Goal: Download file/media

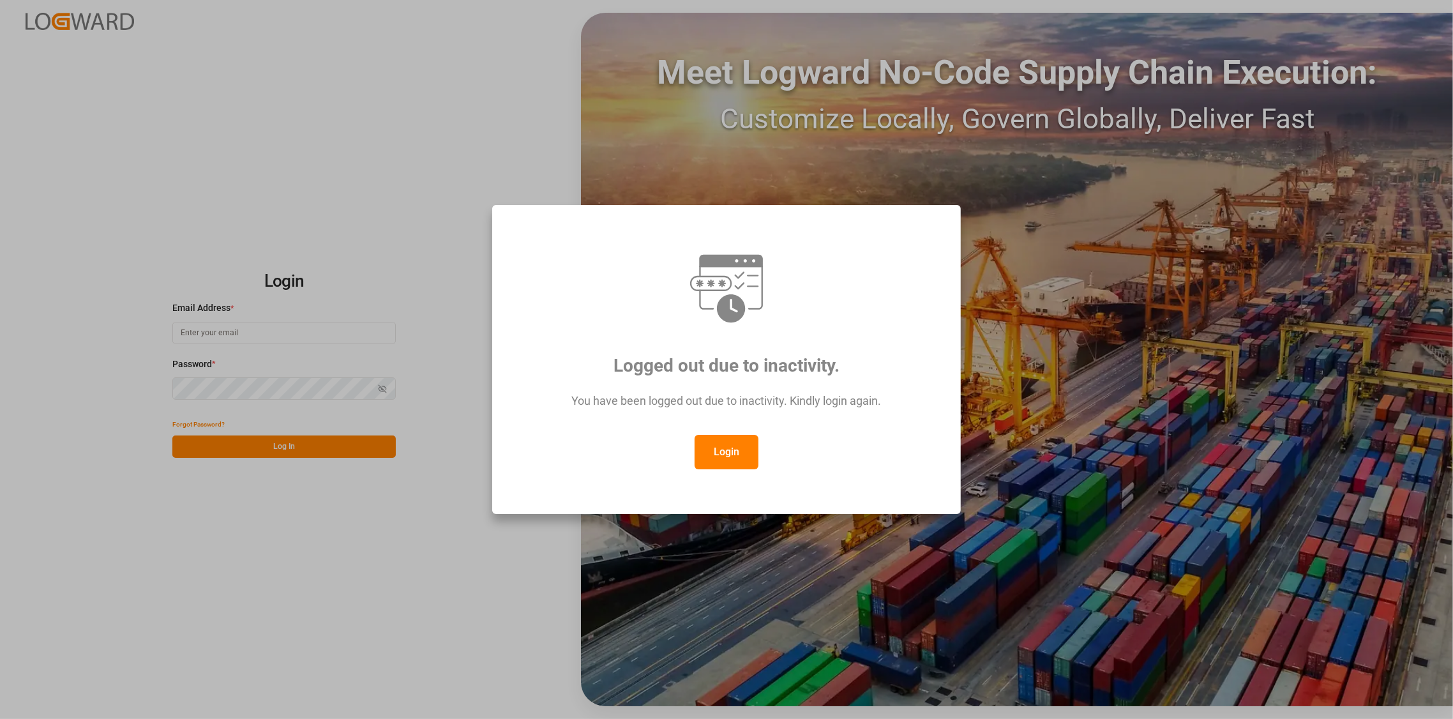
type input "[PERSON_NAME][EMAIL_ADDRESS][DOMAIN_NAME]"
click at [729, 453] on button "Login" at bounding box center [726, 452] width 64 height 34
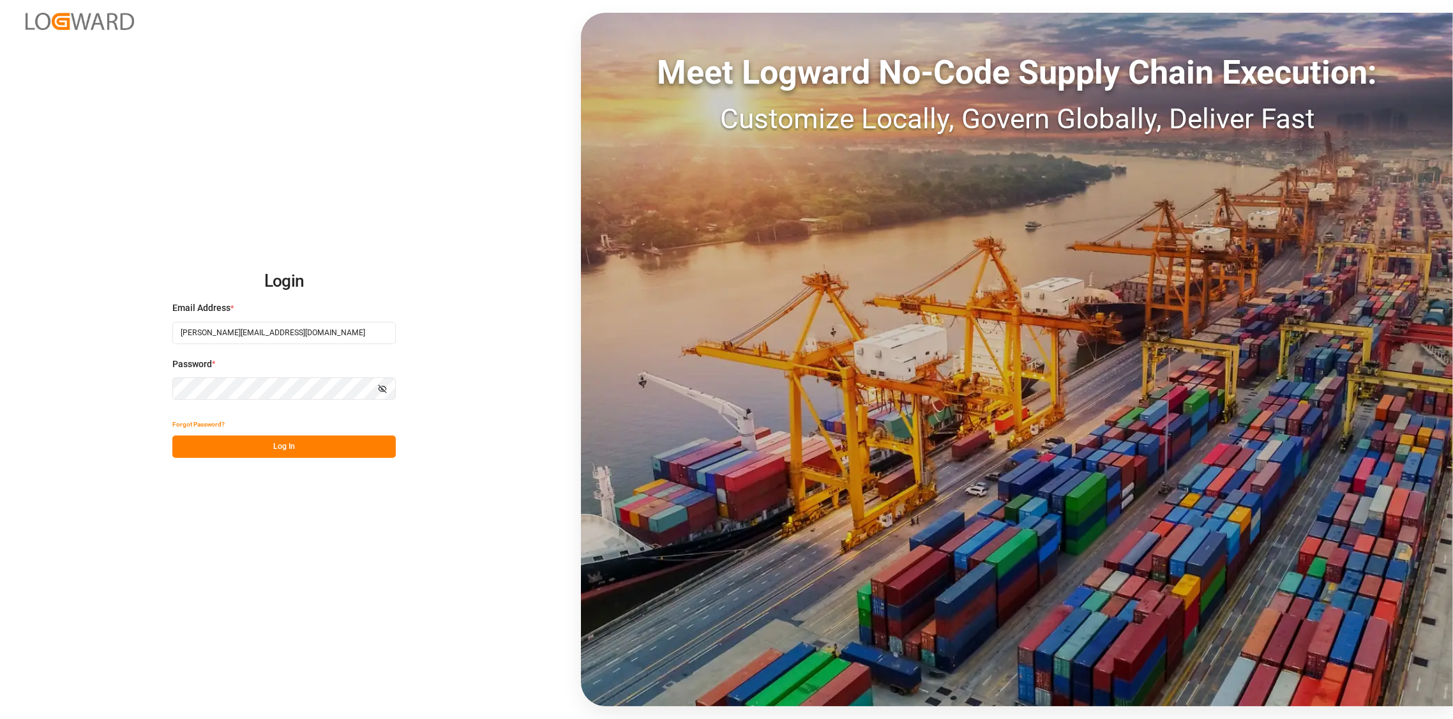
click at [285, 449] on button "Log In" at bounding box center [283, 446] width 223 height 22
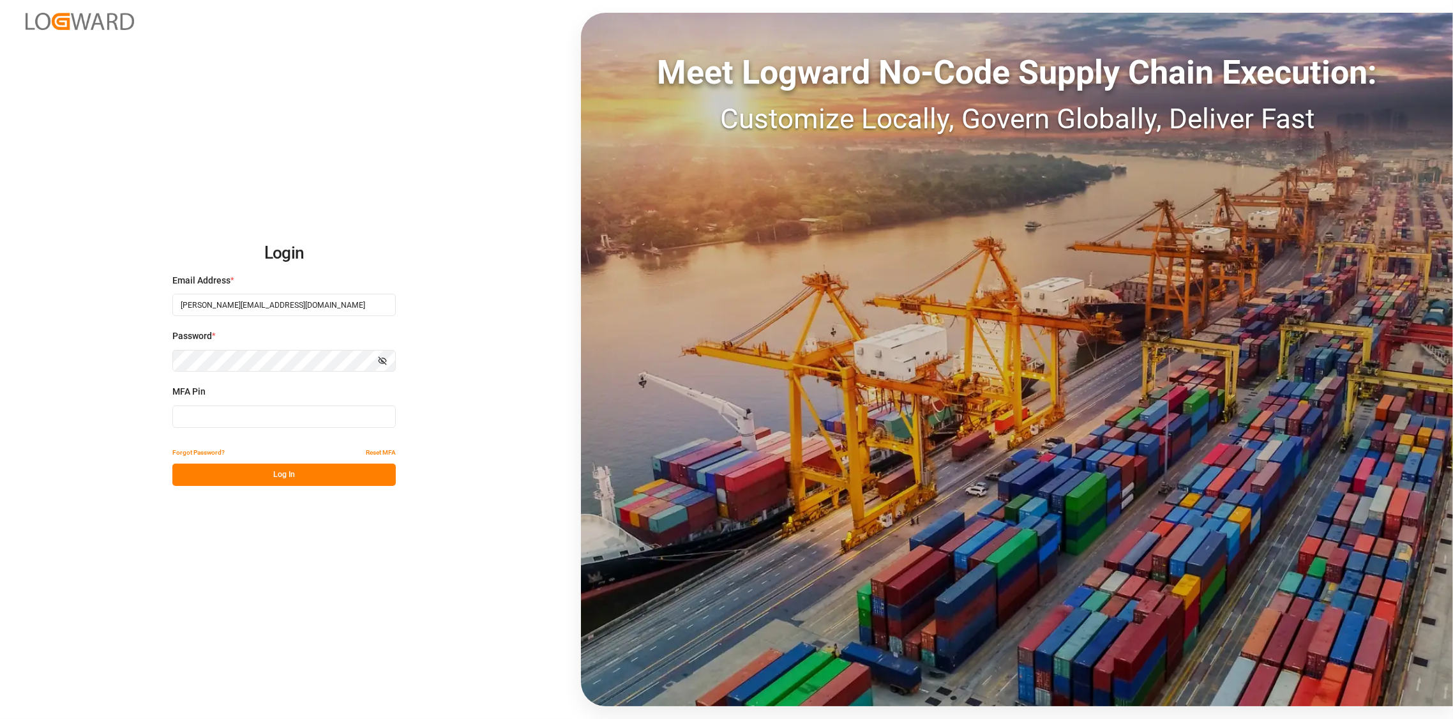
click at [287, 420] on input at bounding box center [283, 416] width 223 height 22
type input "788122"
click at [288, 471] on button "Log In" at bounding box center [283, 474] width 223 height 22
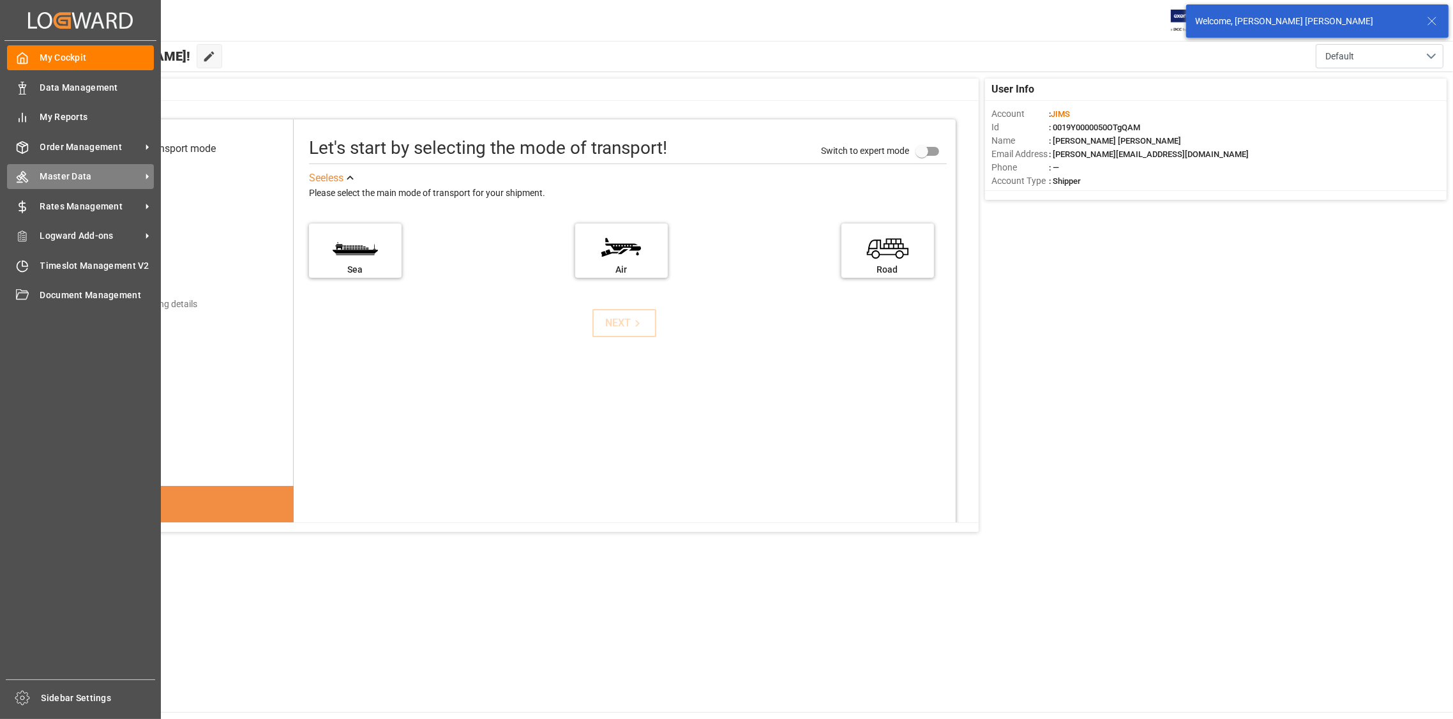
click at [80, 165] on div "Master Data Master Data" at bounding box center [80, 176] width 147 height 25
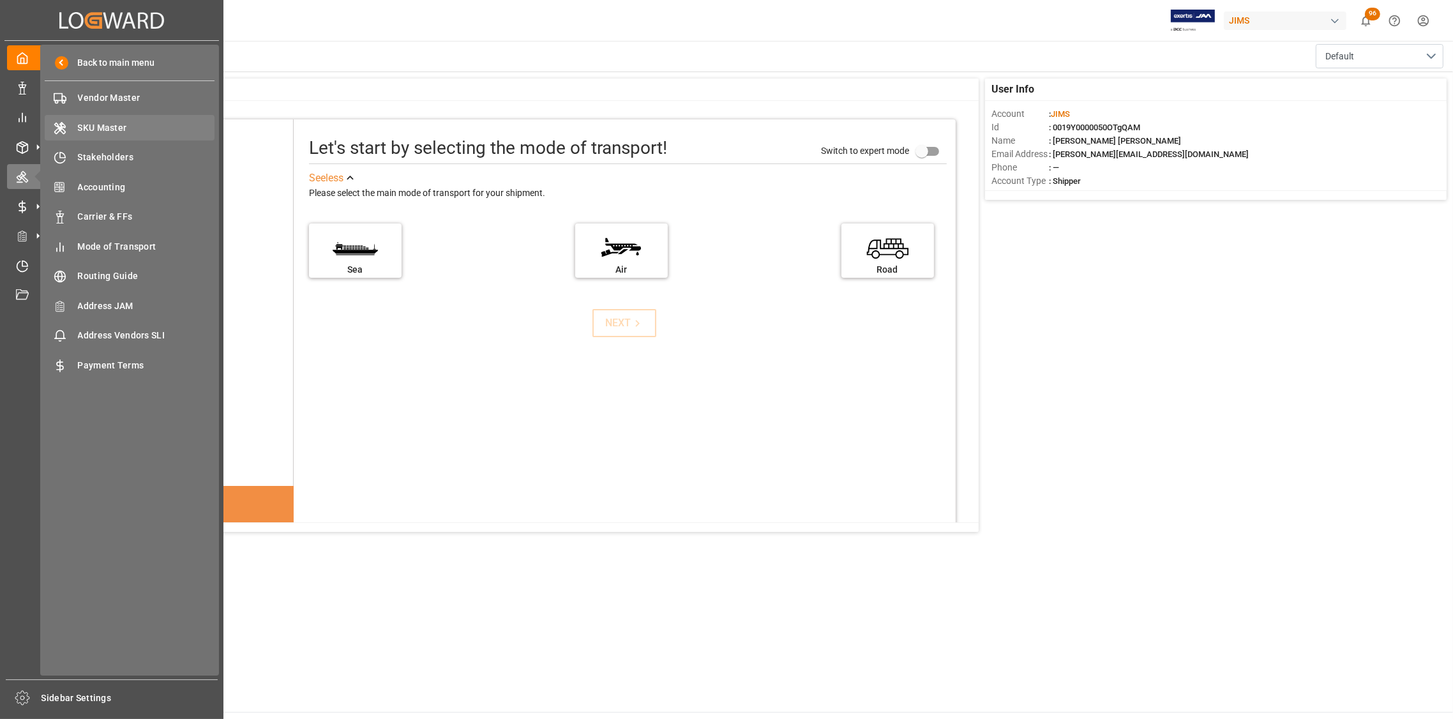
click at [120, 128] on span "SKU Master" at bounding box center [146, 127] width 137 height 13
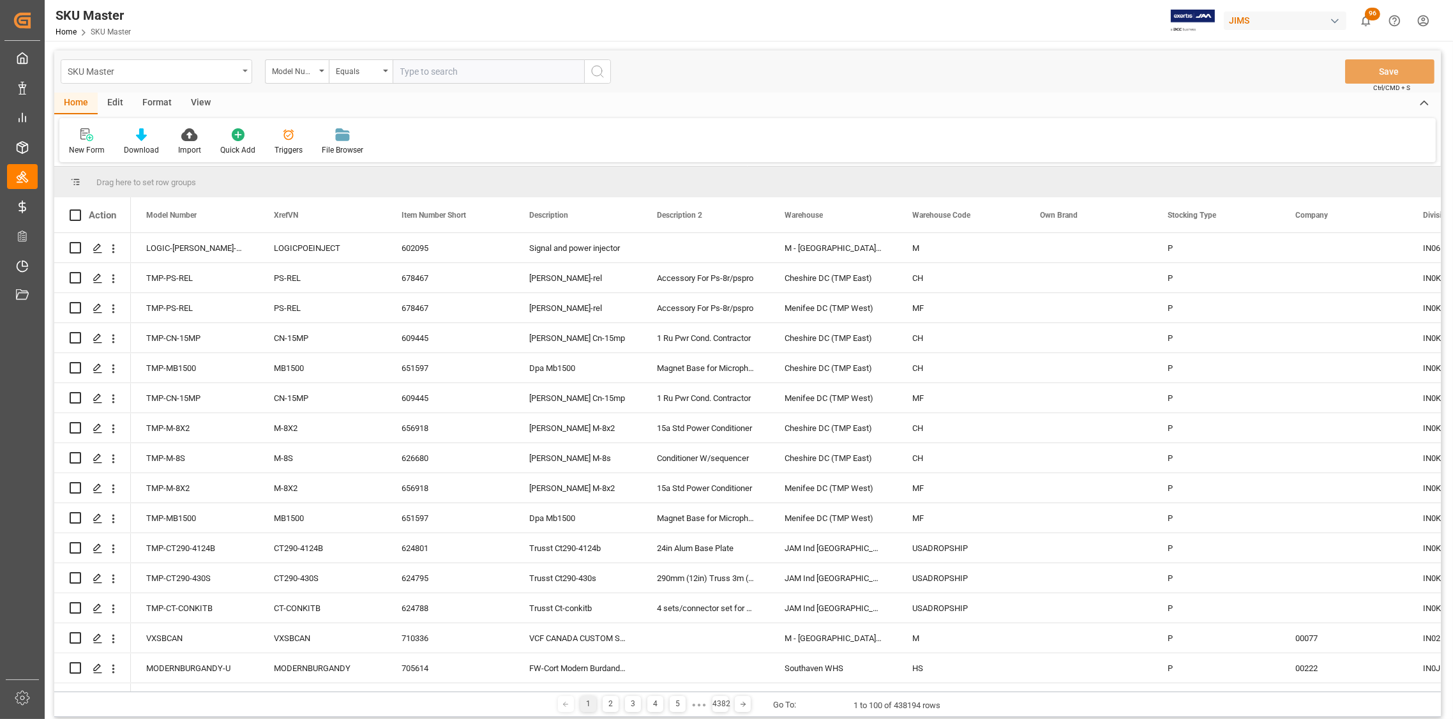
click at [246, 70] on icon "open menu" at bounding box center [245, 71] width 5 height 3
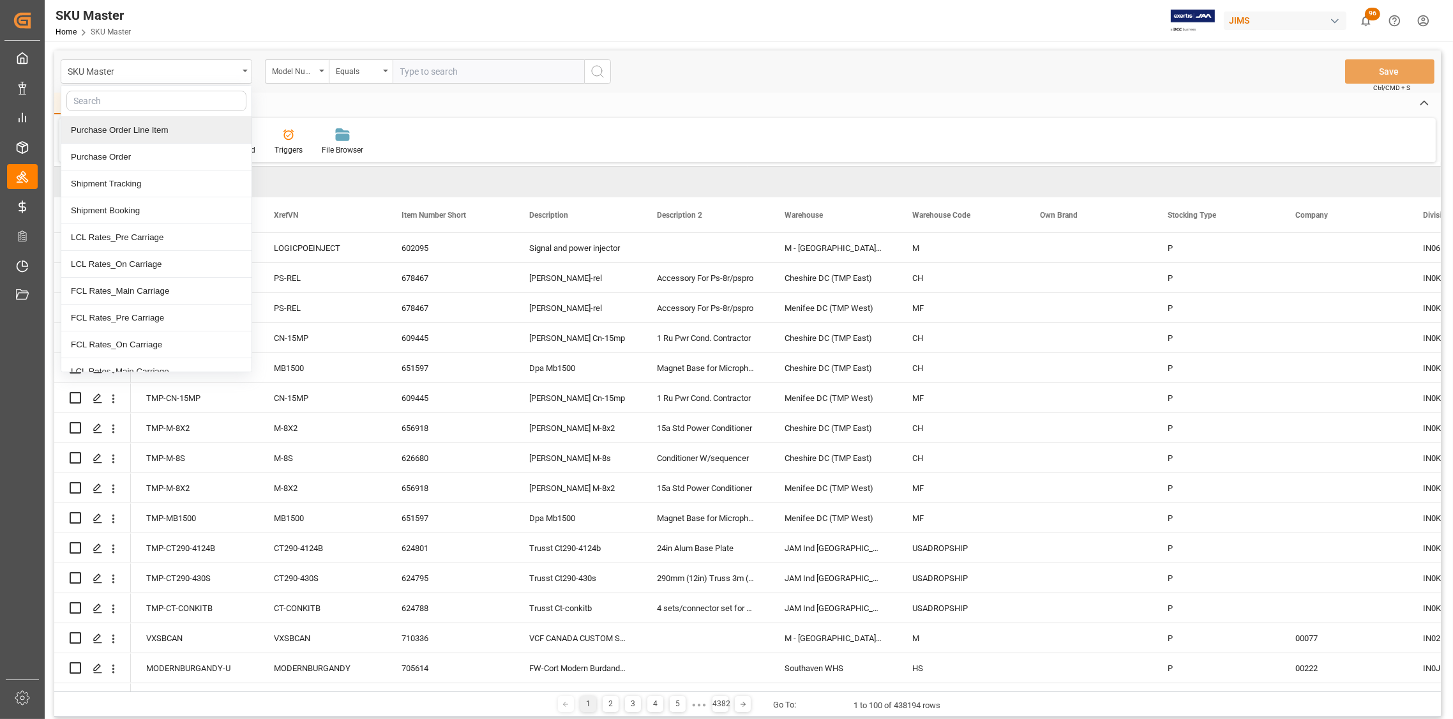
click at [154, 133] on div "Purchase Order Line Item" at bounding box center [156, 130] width 190 height 27
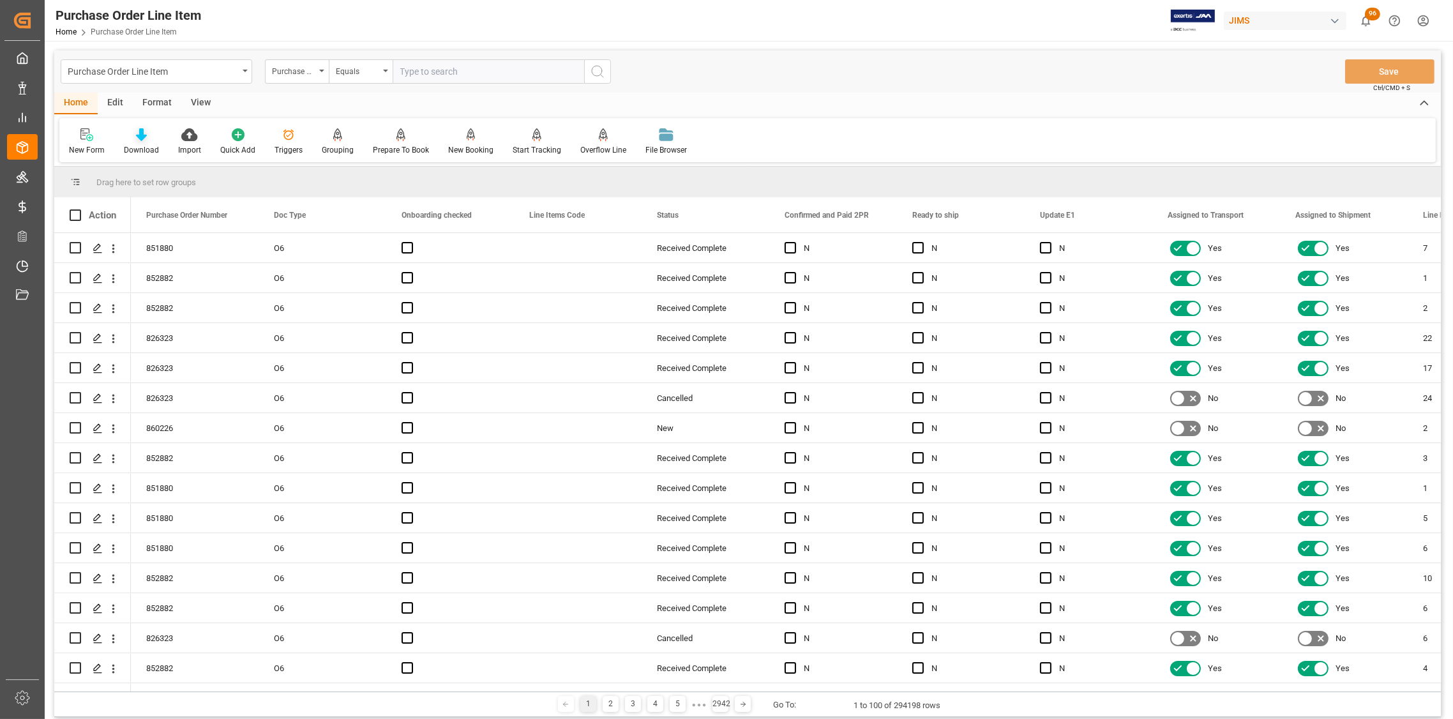
click at [138, 138] on icon at bounding box center [141, 134] width 11 height 13
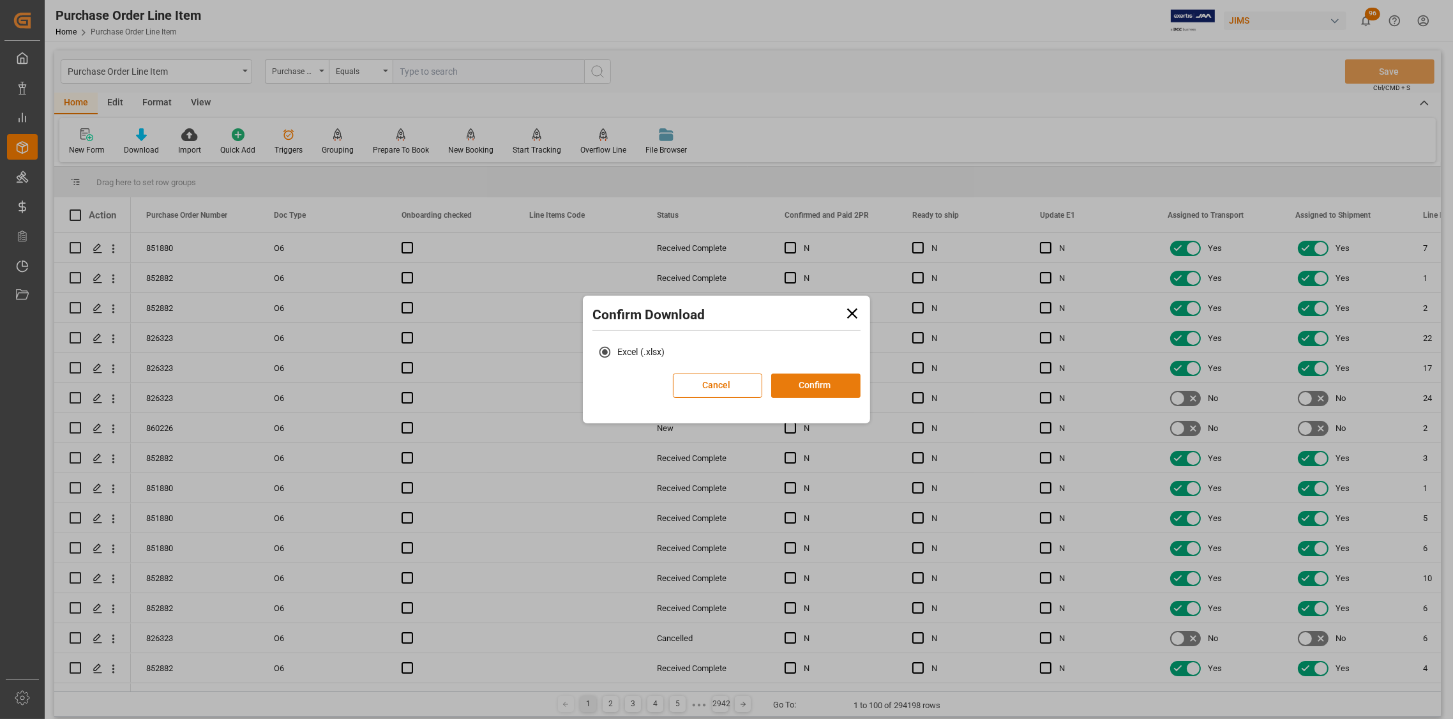
click at [826, 387] on button "Confirm" at bounding box center [815, 385] width 89 height 24
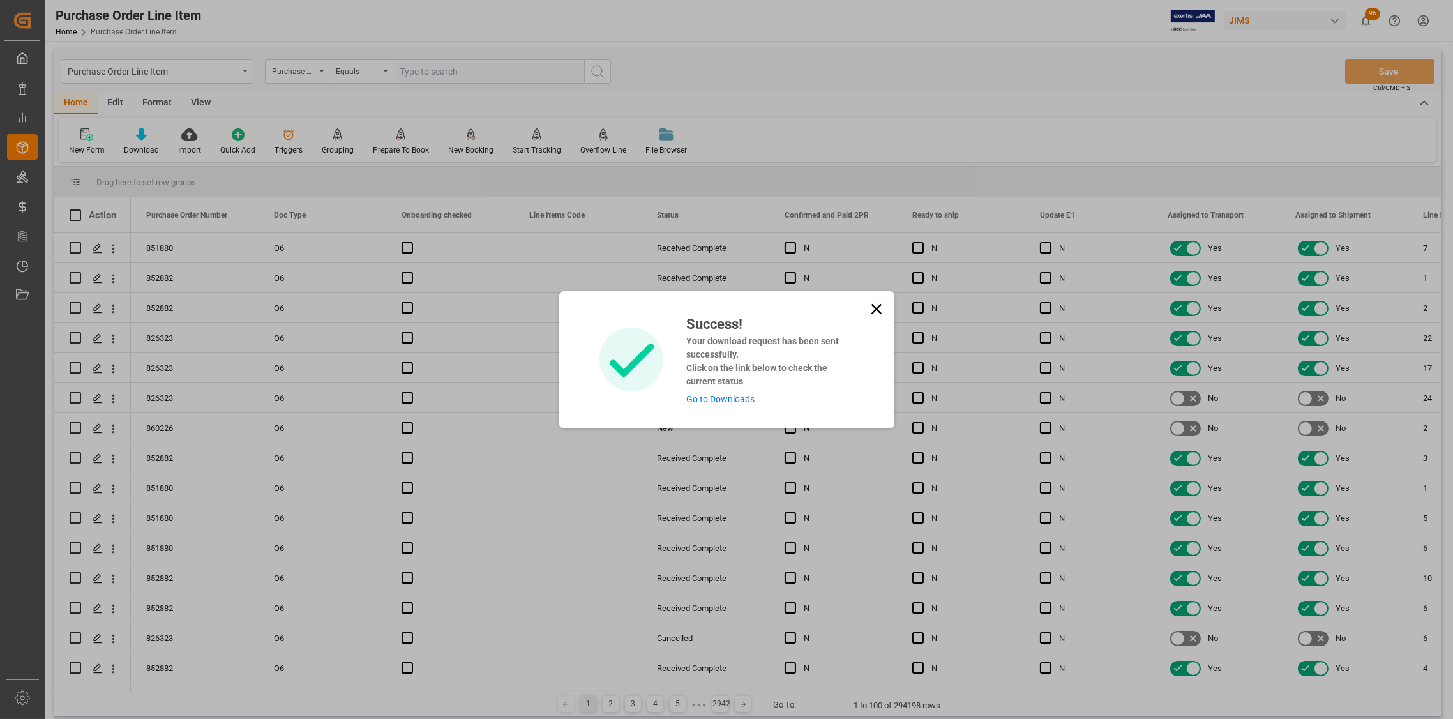
drag, startPoint x: 871, startPoint y: 305, endPoint x: 350, endPoint y: 189, distance: 533.6
click at [870, 305] on icon at bounding box center [876, 309] width 18 height 18
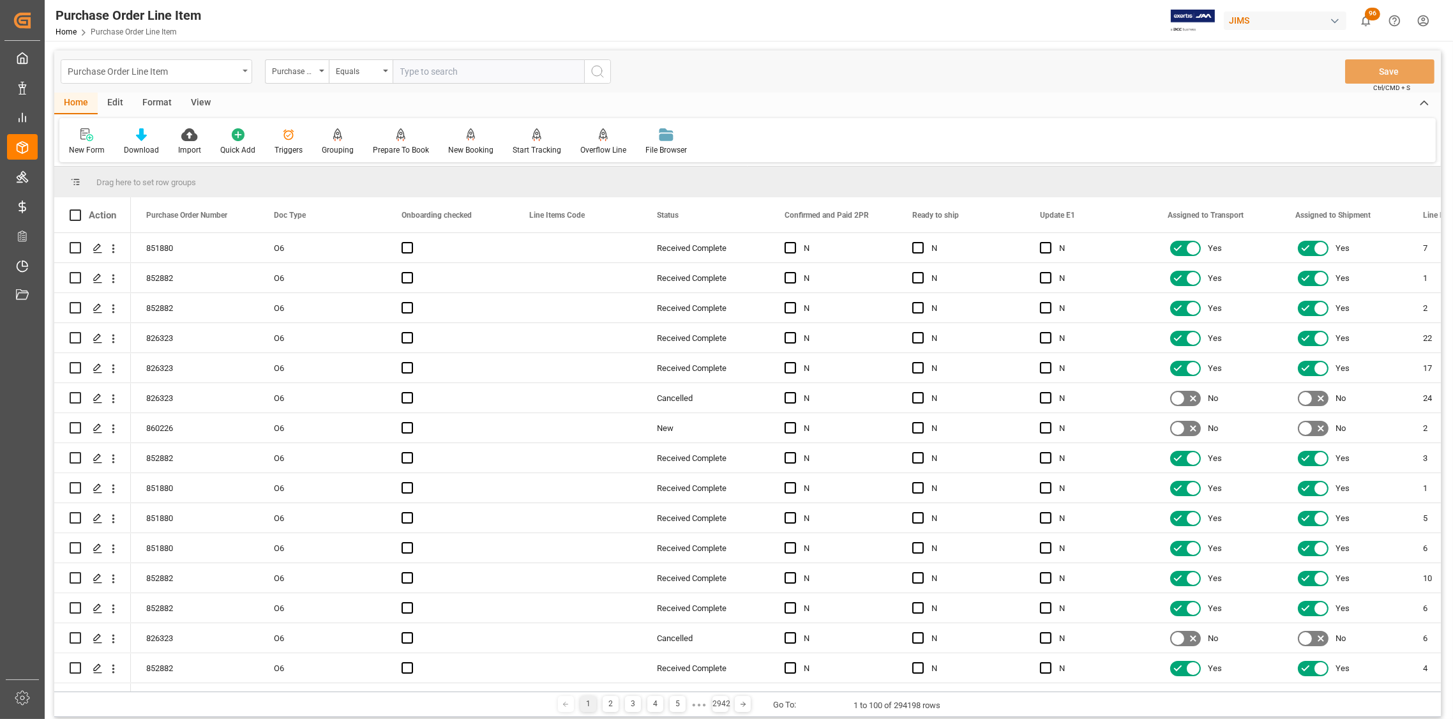
click at [243, 66] on div "Purchase Order Line Item" at bounding box center [156, 71] width 191 height 24
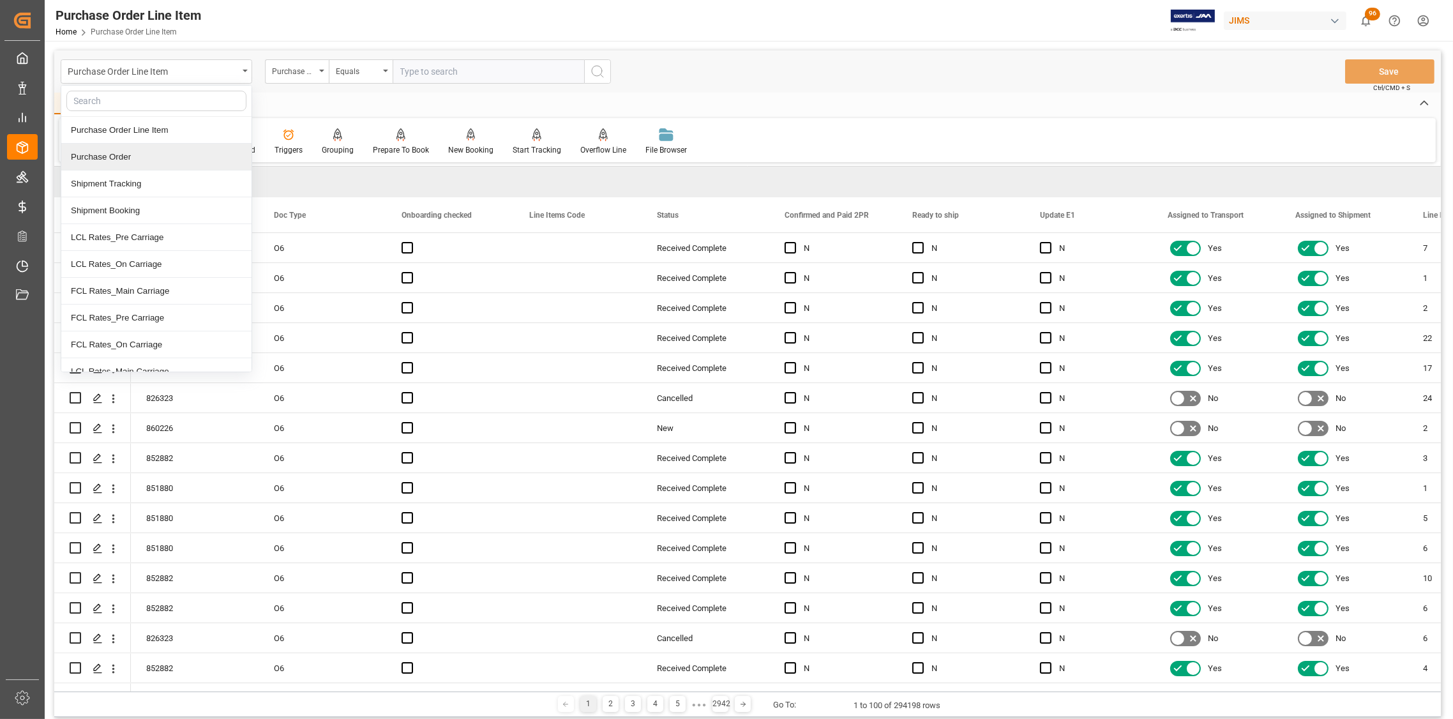
click at [128, 160] on div "Purchase Order" at bounding box center [156, 157] width 190 height 27
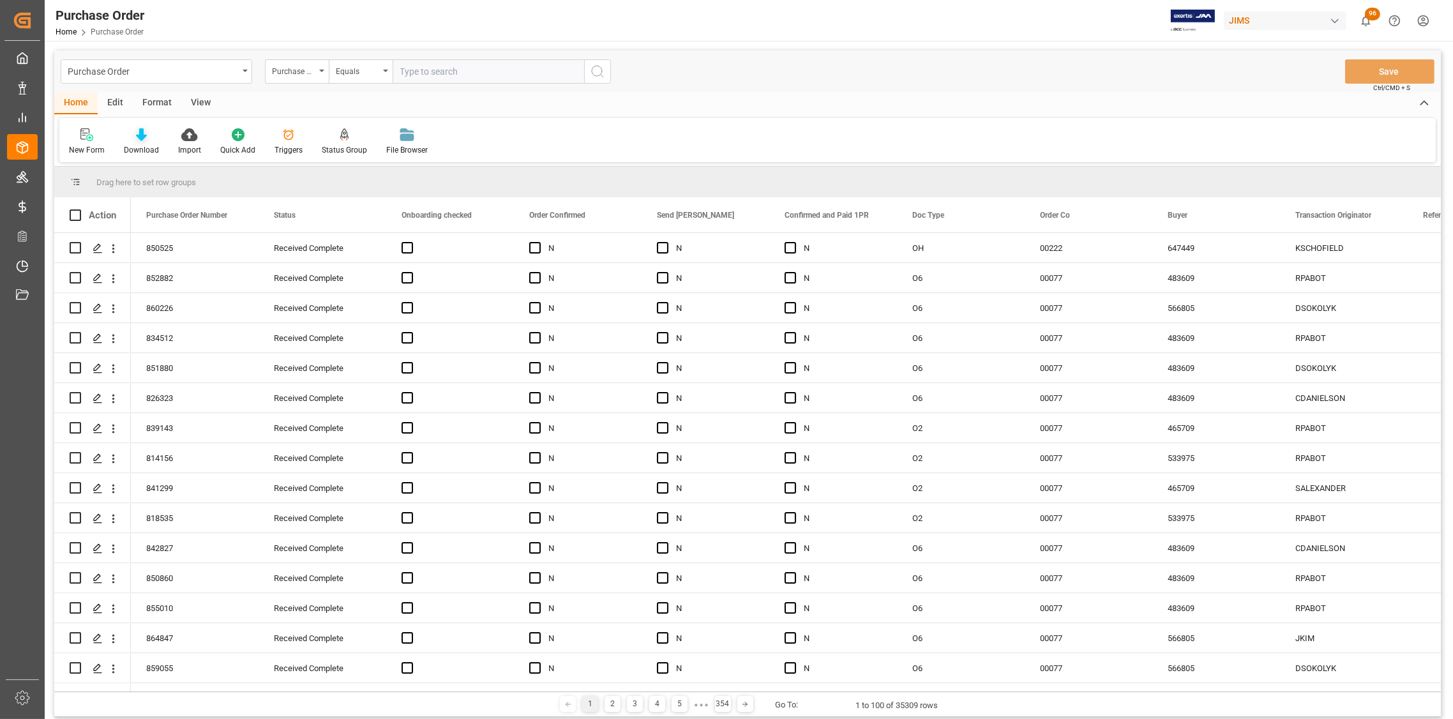
click at [131, 141] on div "Download" at bounding box center [141, 142] width 54 height 28
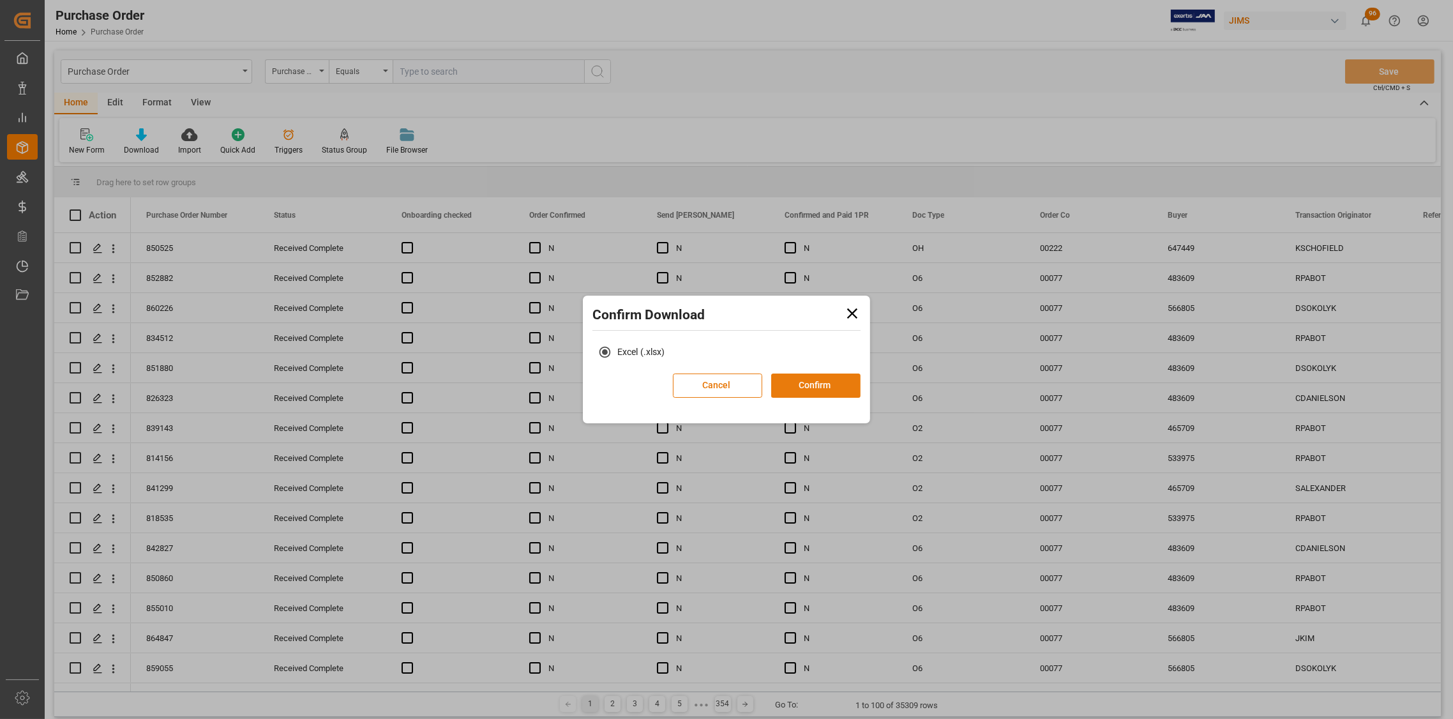
click at [807, 387] on button "Confirm" at bounding box center [815, 385] width 89 height 24
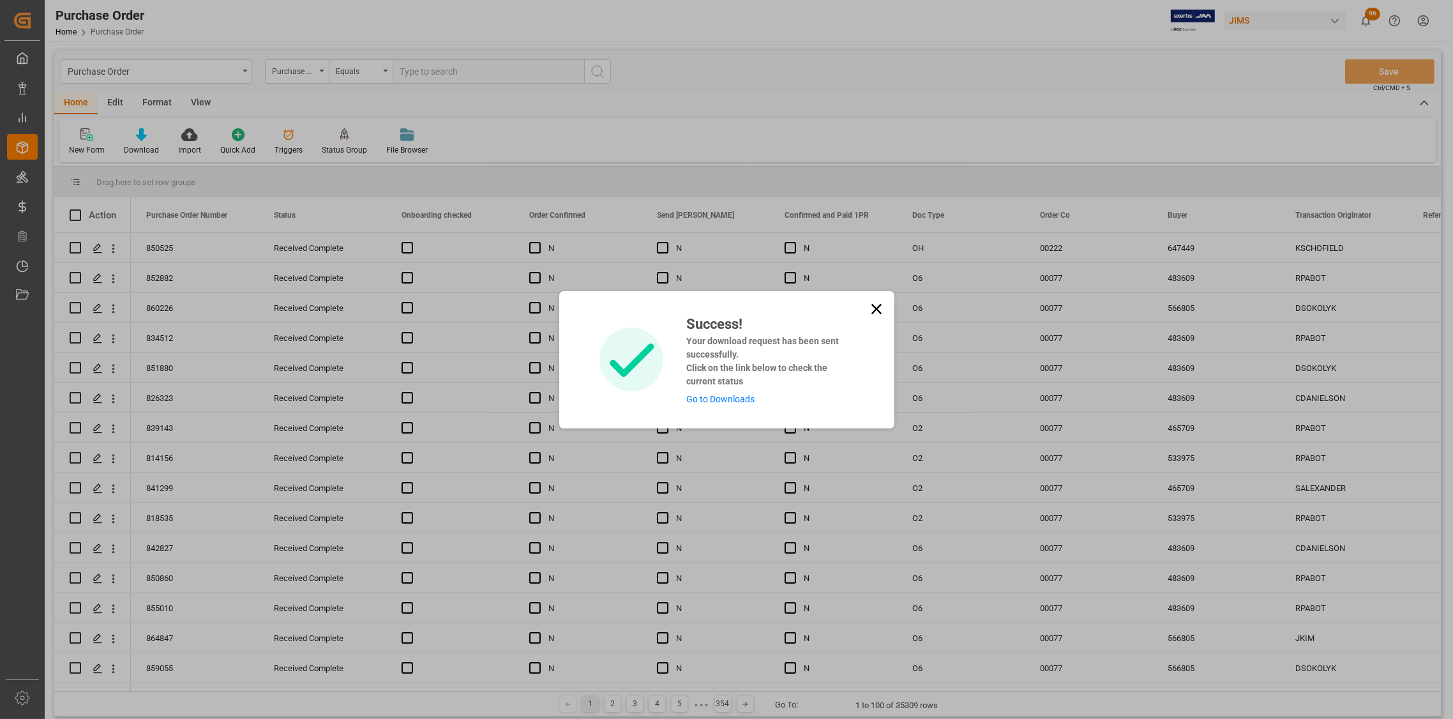
click at [872, 306] on icon at bounding box center [876, 308] width 10 height 10
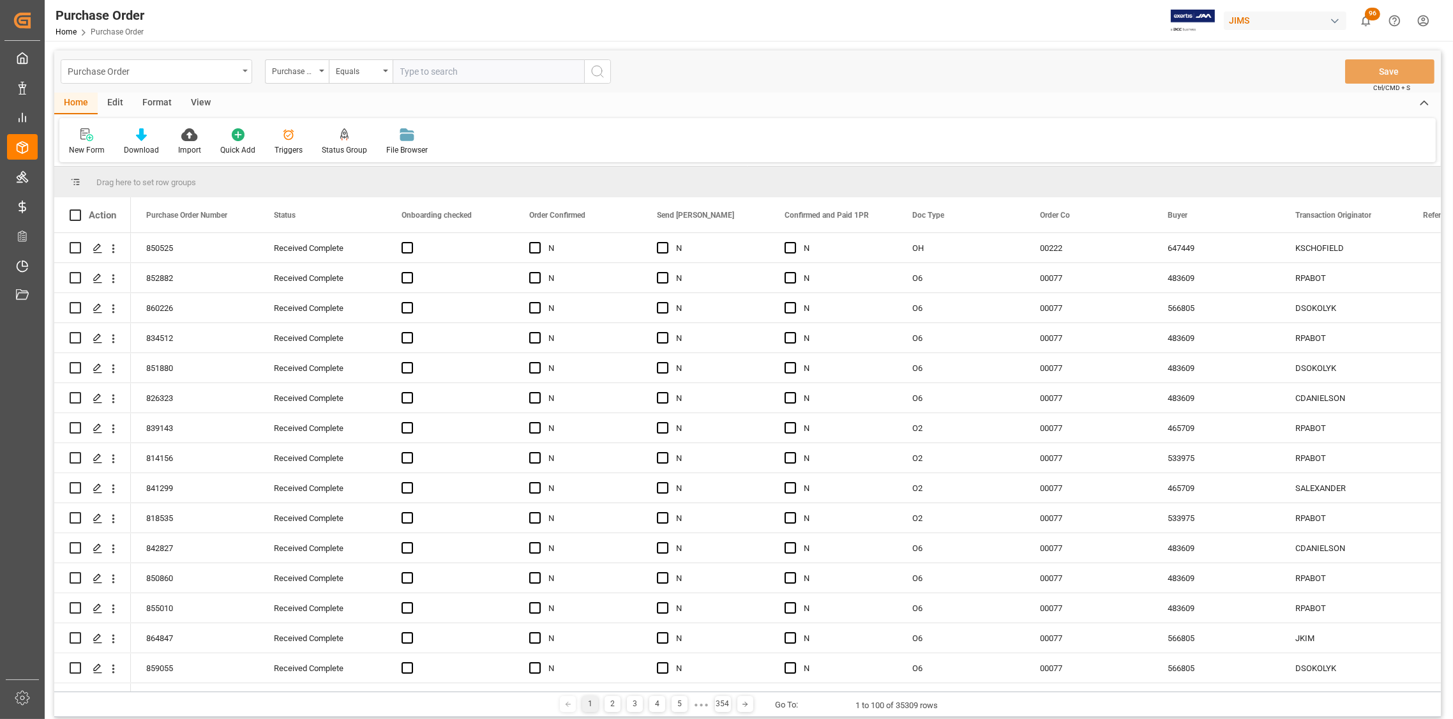
click at [246, 68] on div "Purchase Order" at bounding box center [156, 71] width 191 height 24
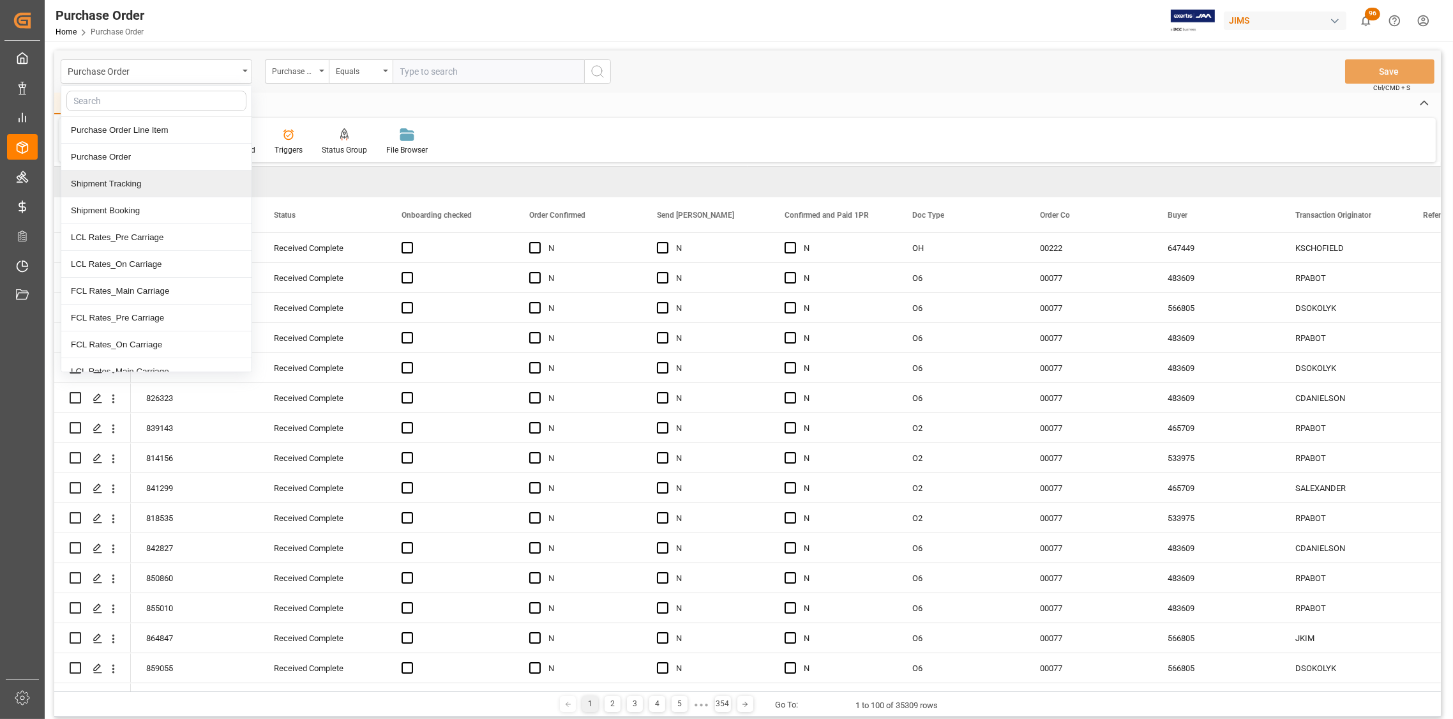
click at [135, 190] on div "Shipment Tracking" at bounding box center [156, 183] width 190 height 27
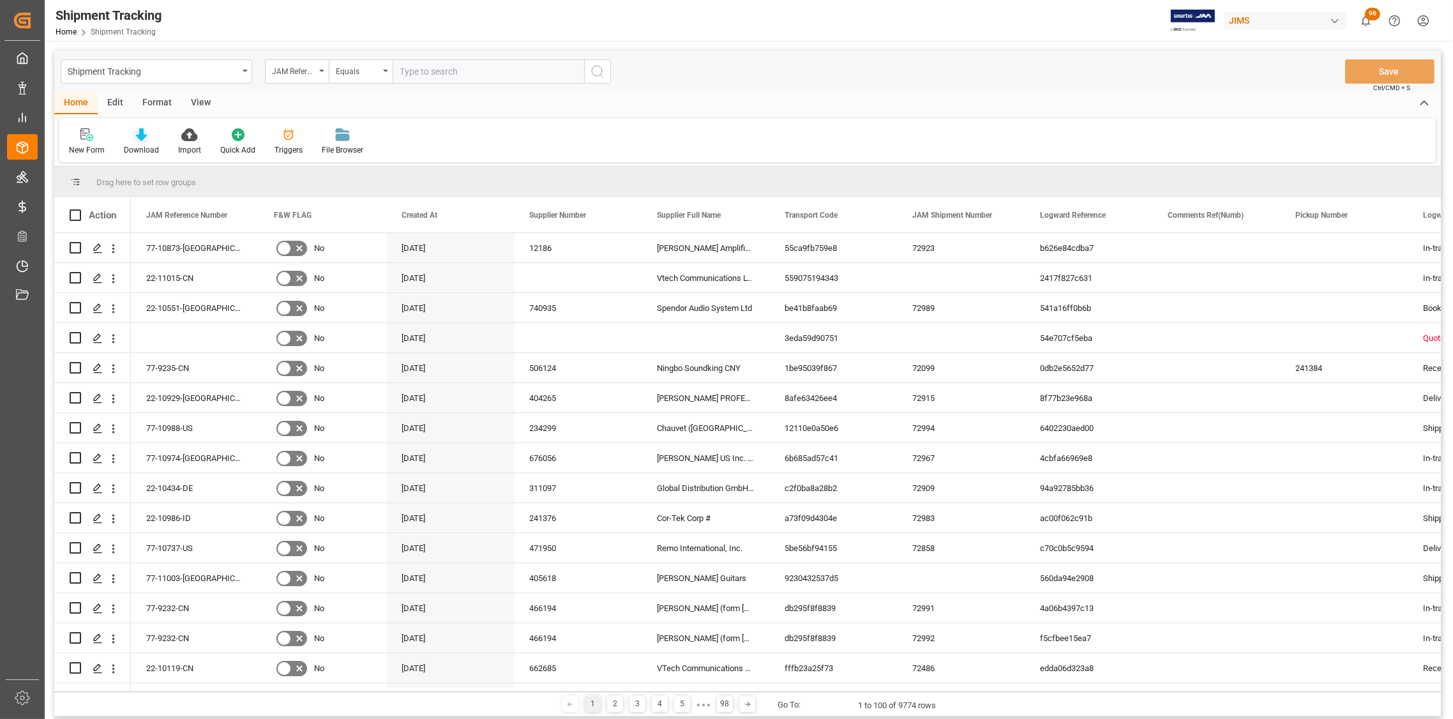
click at [139, 140] on icon at bounding box center [141, 134] width 11 height 13
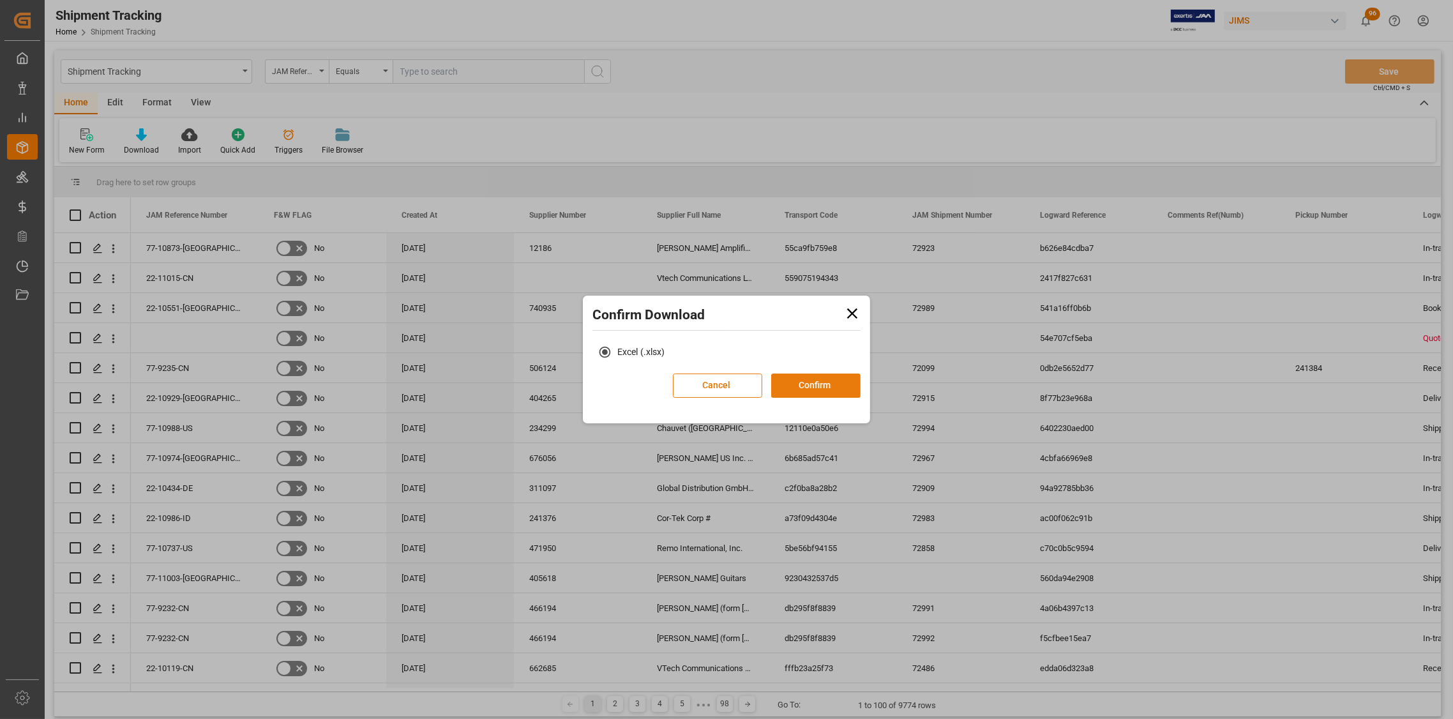
click at [811, 389] on button "Confirm" at bounding box center [815, 385] width 89 height 24
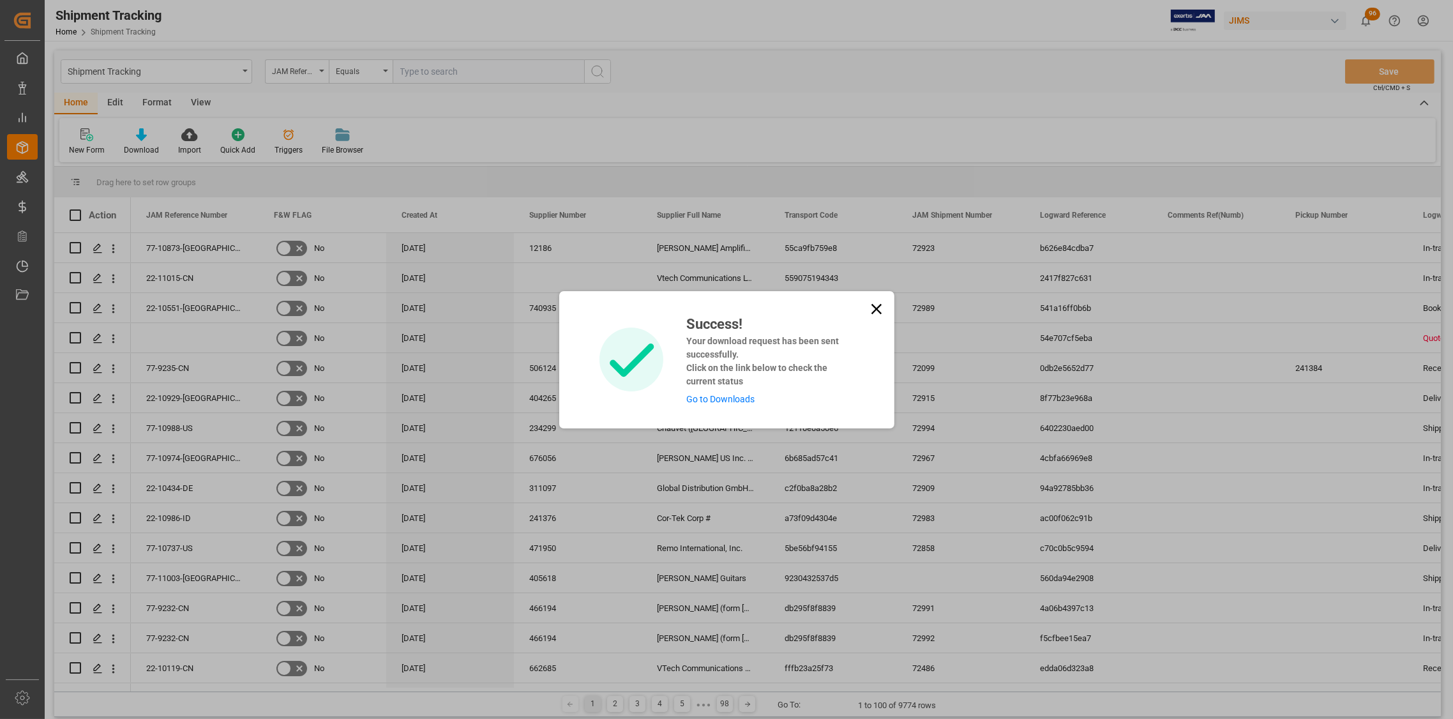
click at [874, 308] on icon at bounding box center [876, 308] width 10 height 10
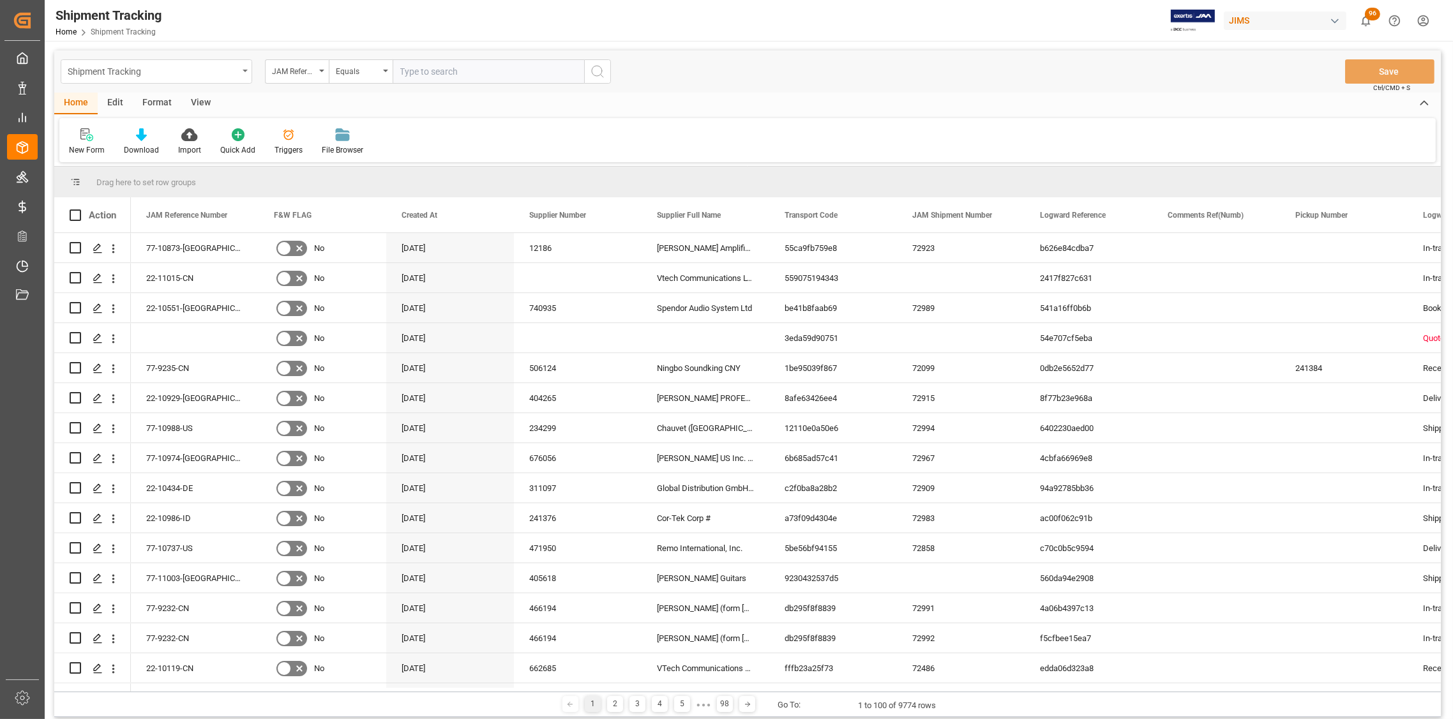
click at [244, 71] on icon "open menu" at bounding box center [245, 71] width 5 height 3
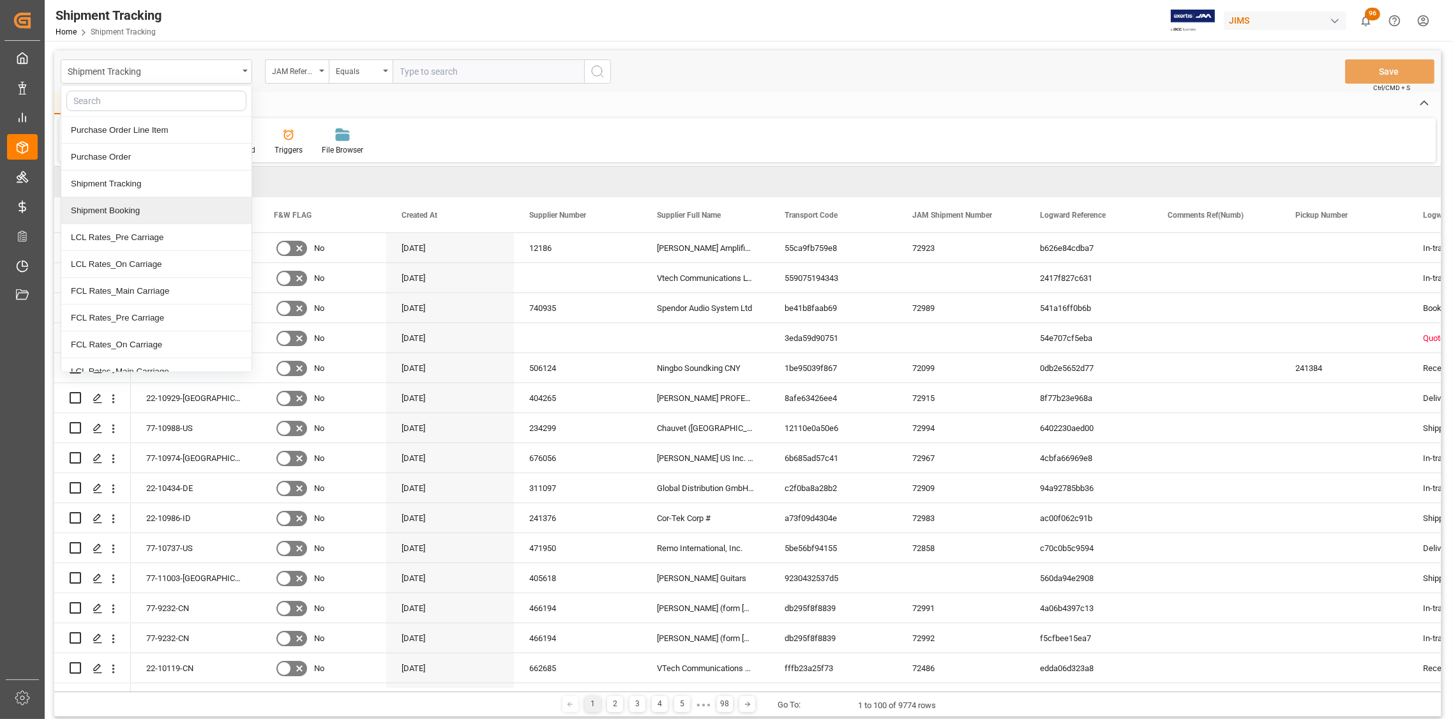
click at [124, 212] on div "Shipment Booking" at bounding box center [156, 210] width 190 height 27
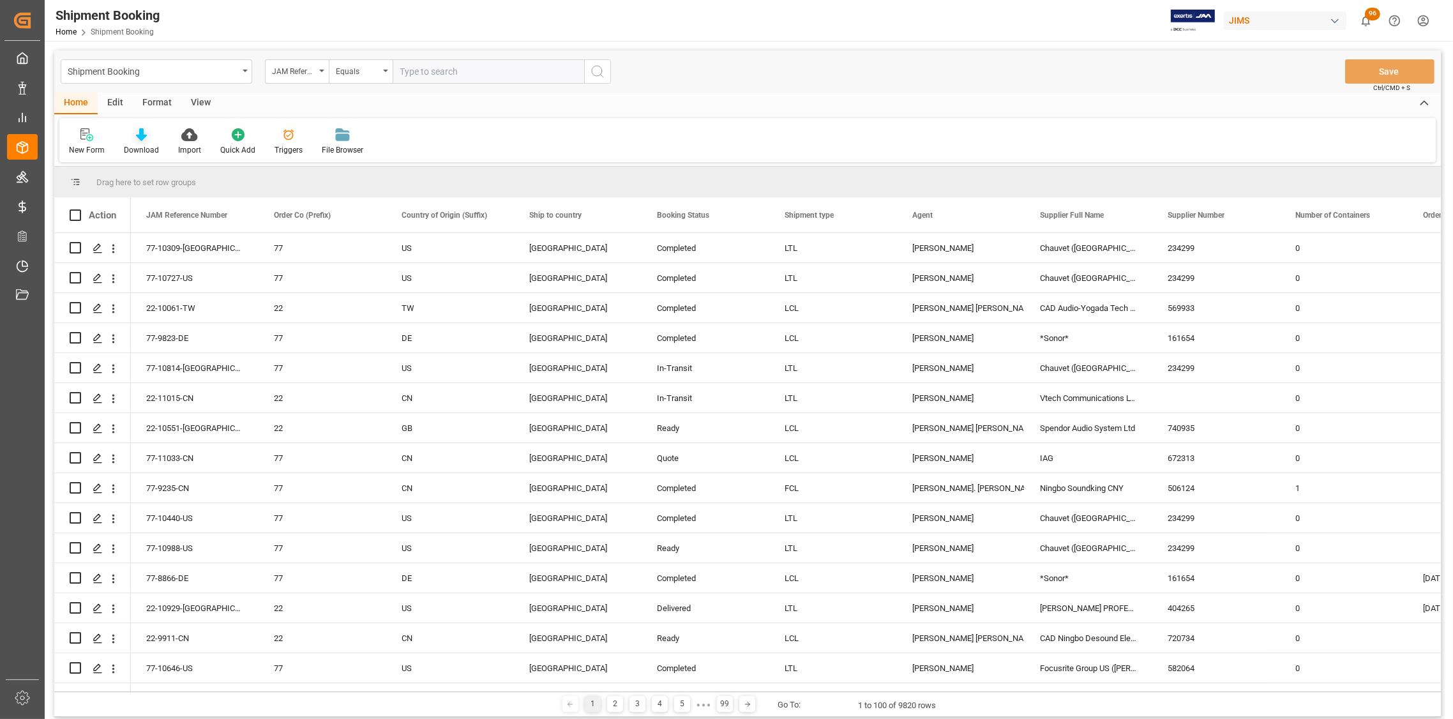
click at [138, 145] on div "Download" at bounding box center [141, 149] width 35 height 11
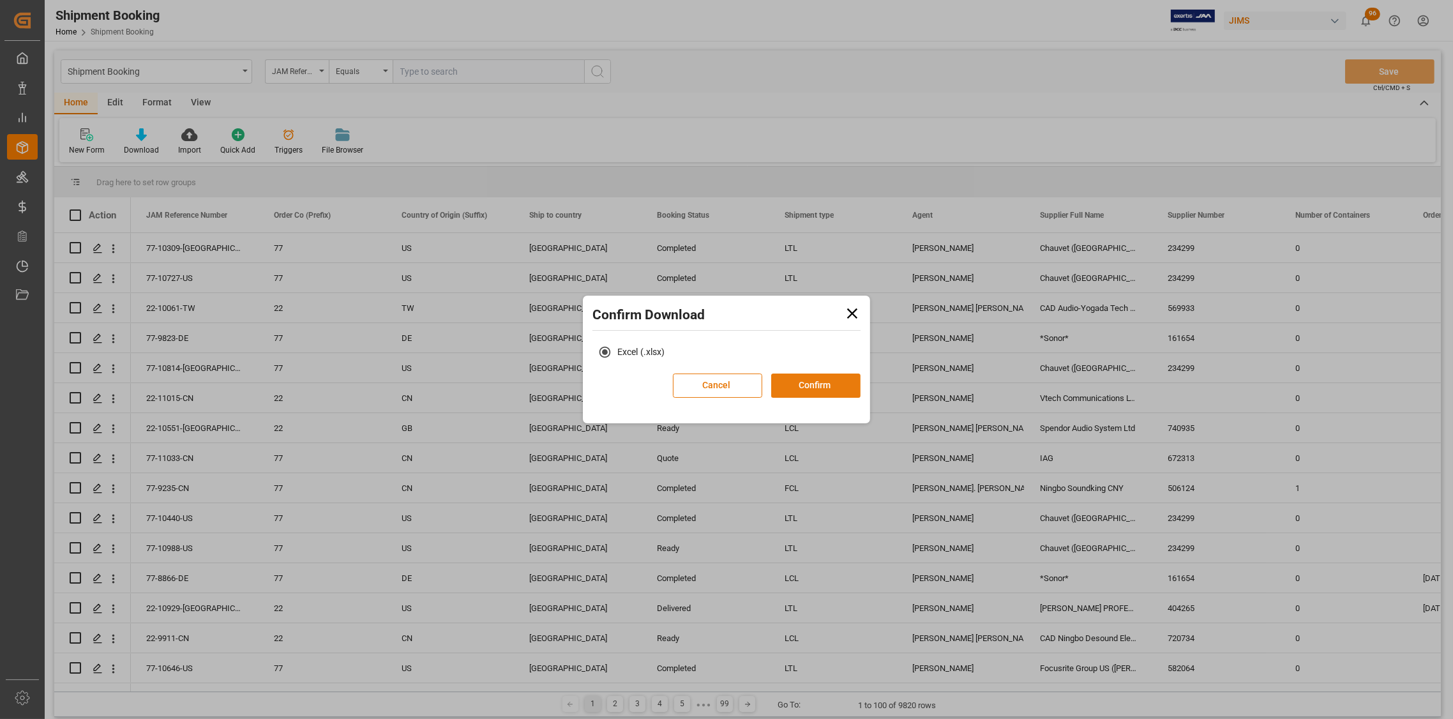
click at [803, 385] on button "Confirm" at bounding box center [815, 385] width 89 height 24
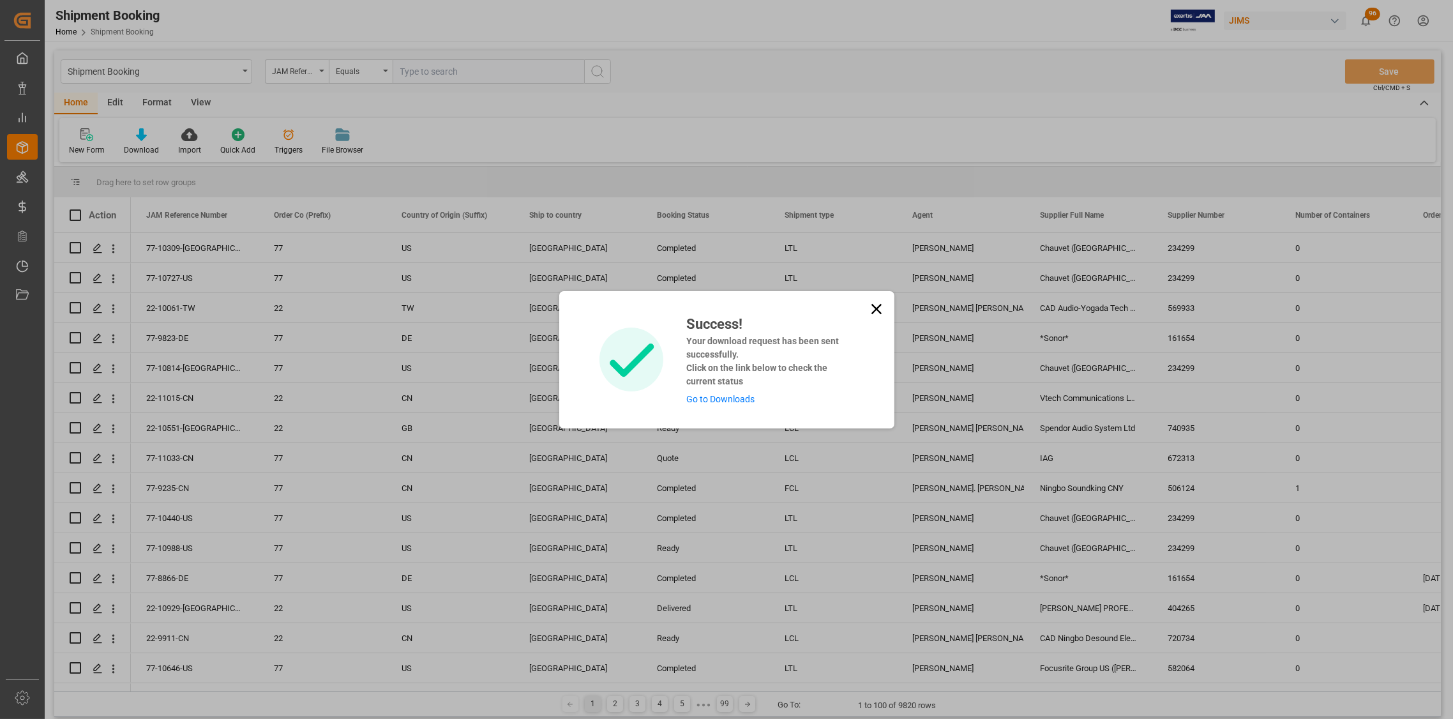
click at [726, 396] on link "Go to Downloads" at bounding box center [720, 399] width 68 height 10
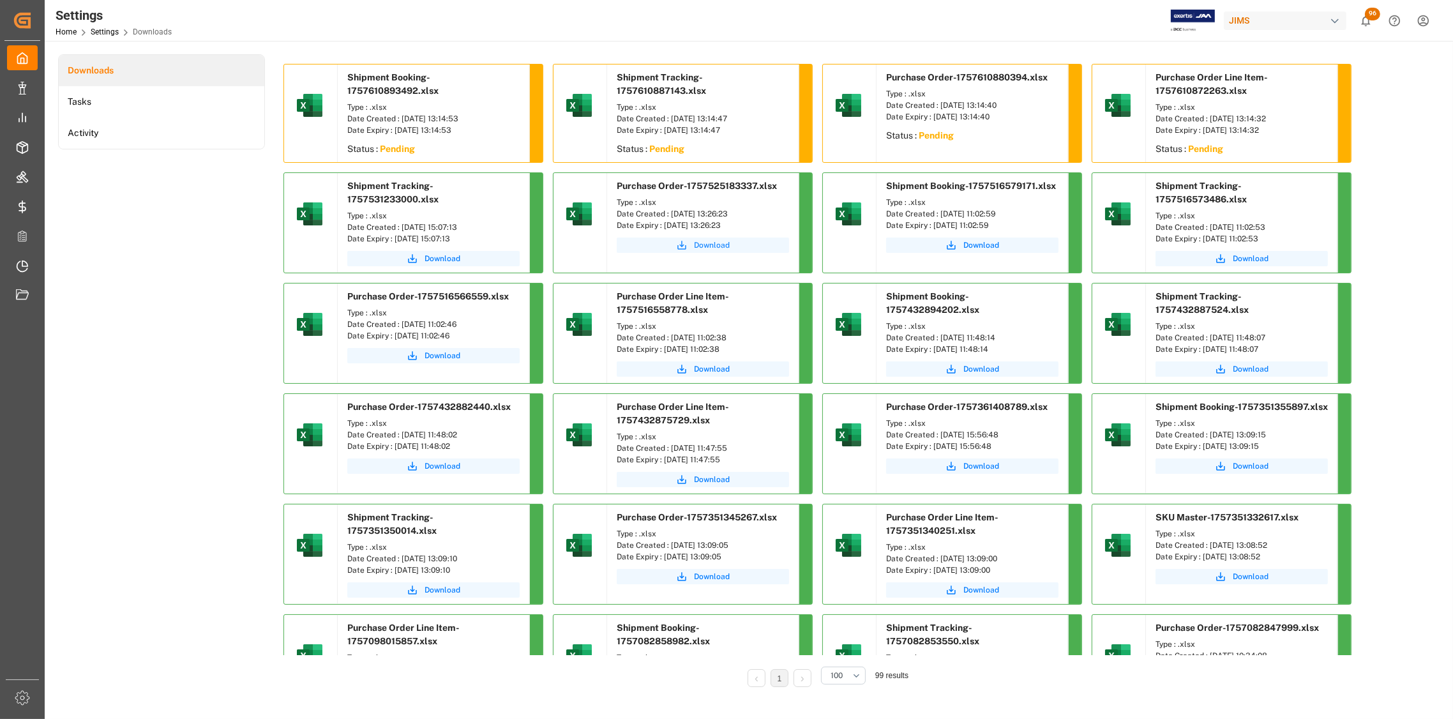
click at [717, 245] on span "Download" at bounding box center [712, 244] width 36 height 11
click at [973, 245] on span "Download" at bounding box center [981, 244] width 36 height 11
click at [1249, 260] on span "Download" at bounding box center [1250, 258] width 36 height 11
click at [707, 370] on span "Download" at bounding box center [712, 368] width 36 height 11
drag, startPoint x: 736, startPoint y: 213, endPoint x: 669, endPoint y: 217, distance: 67.2
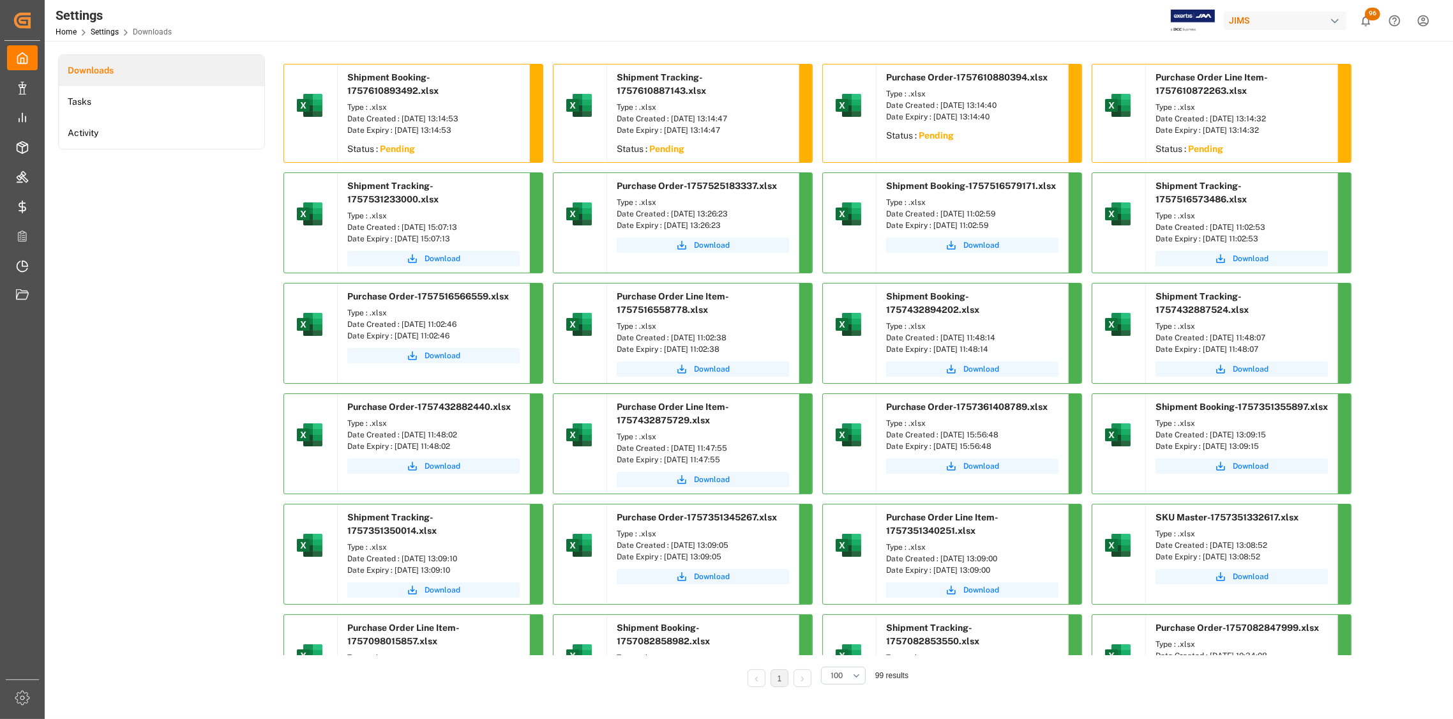
click at [669, 217] on div "Date Created : [DATE] 13:26:23" at bounding box center [702, 213] width 172 height 11
copy div "[DATE] 13:26:23"
drag, startPoint x: 1015, startPoint y: 211, endPoint x: 940, endPoint y: 214, distance: 75.4
click at [940, 214] on div "Date Created : [DATE] 11:02:59" at bounding box center [972, 213] width 172 height 11
copy div "[DATE] 11:02:59"
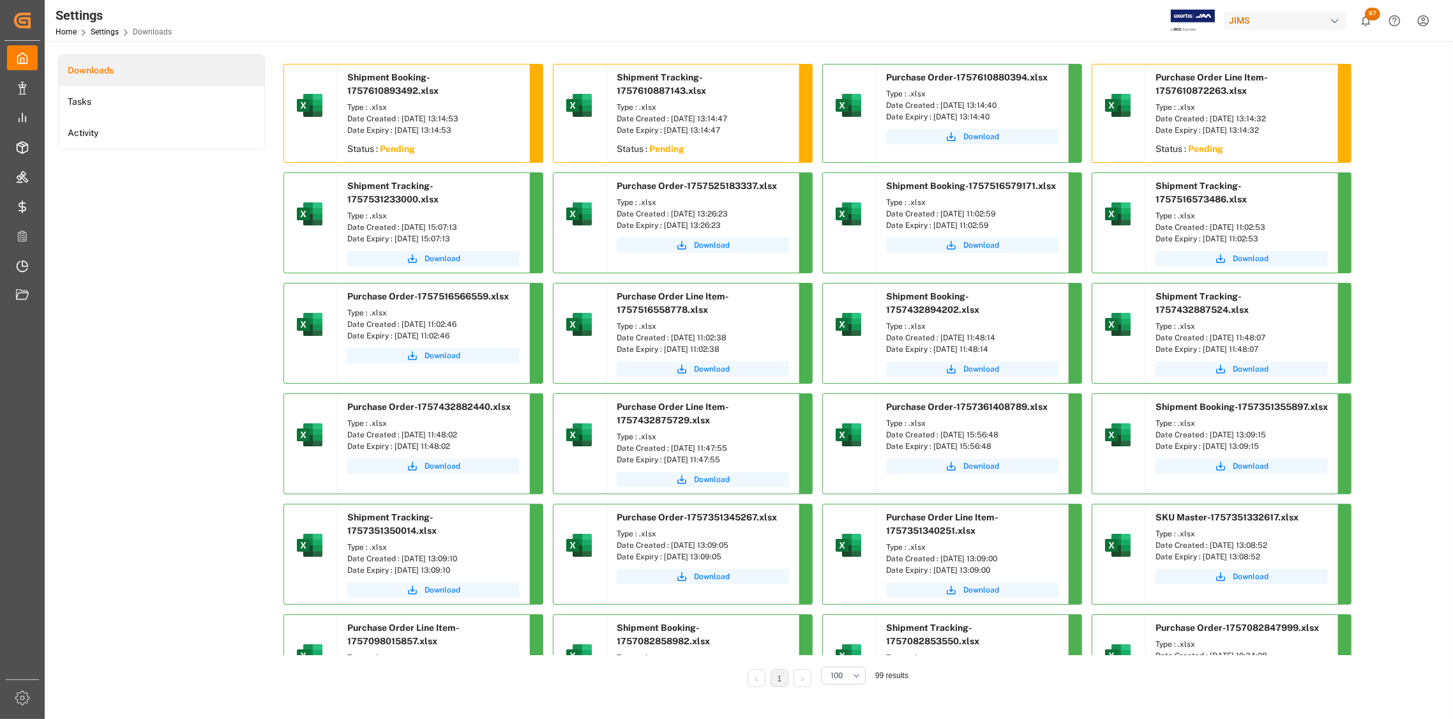
drag, startPoint x: 1289, startPoint y: 225, endPoint x: 1208, endPoint y: 228, distance: 81.1
click at [1208, 228] on div "Date Created : [DATE] 11:02:53" at bounding box center [1241, 226] width 172 height 11
copy div "[DATE] 11:02:53"
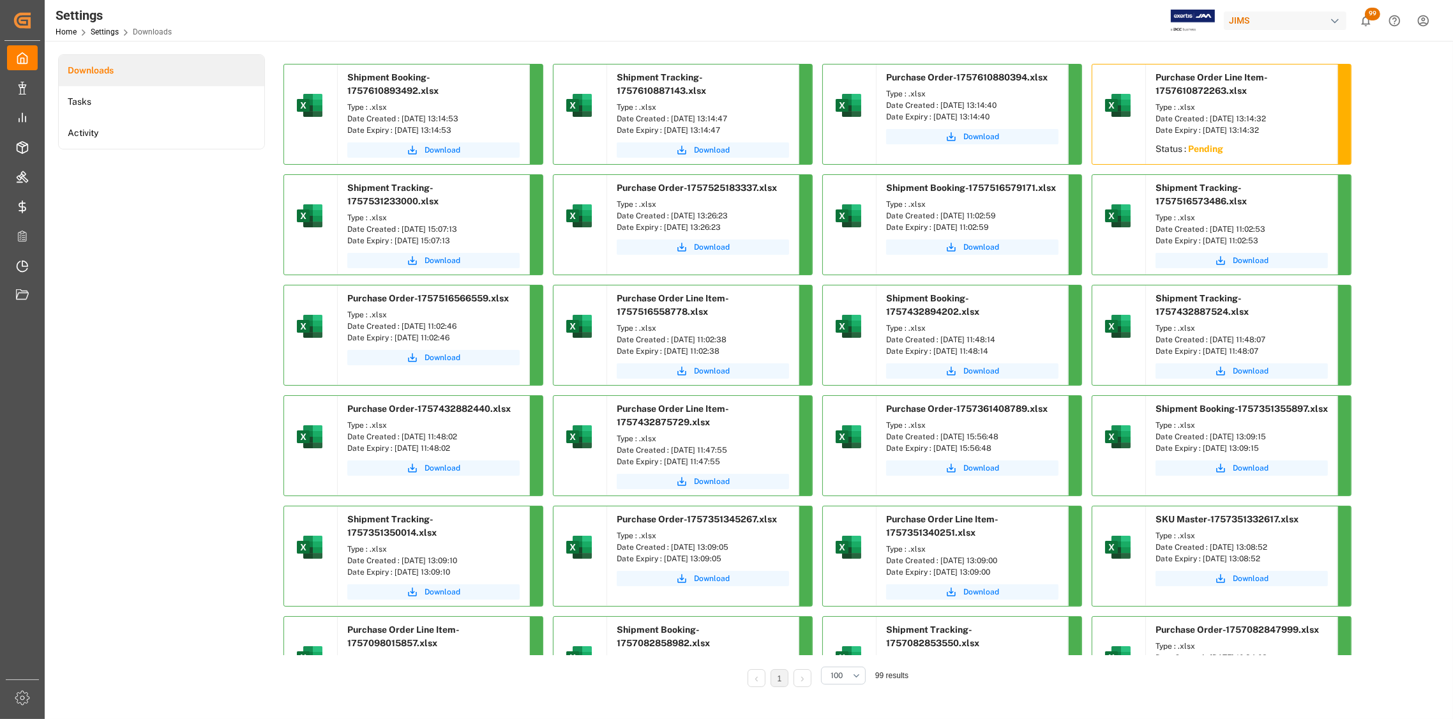
click at [1404, 86] on div "Downloads Tasks Activity Shipment Booking-1757610893492.xlsx Type : .xlsx Date …" at bounding box center [747, 379] width 1379 height 650
drag, startPoint x: 745, startPoint y: 340, endPoint x: 669, endPoint y: 338, distance: 76.0
click at [669, 338] on div "Date Created : [DATE] 11:02:38" at bounding box center [702, 339] width 172 height 11
copy div "[DATE] 11:02:38"
click at [449, 149] on span "Download" at bounding box center [442, 149] width 36 height 11
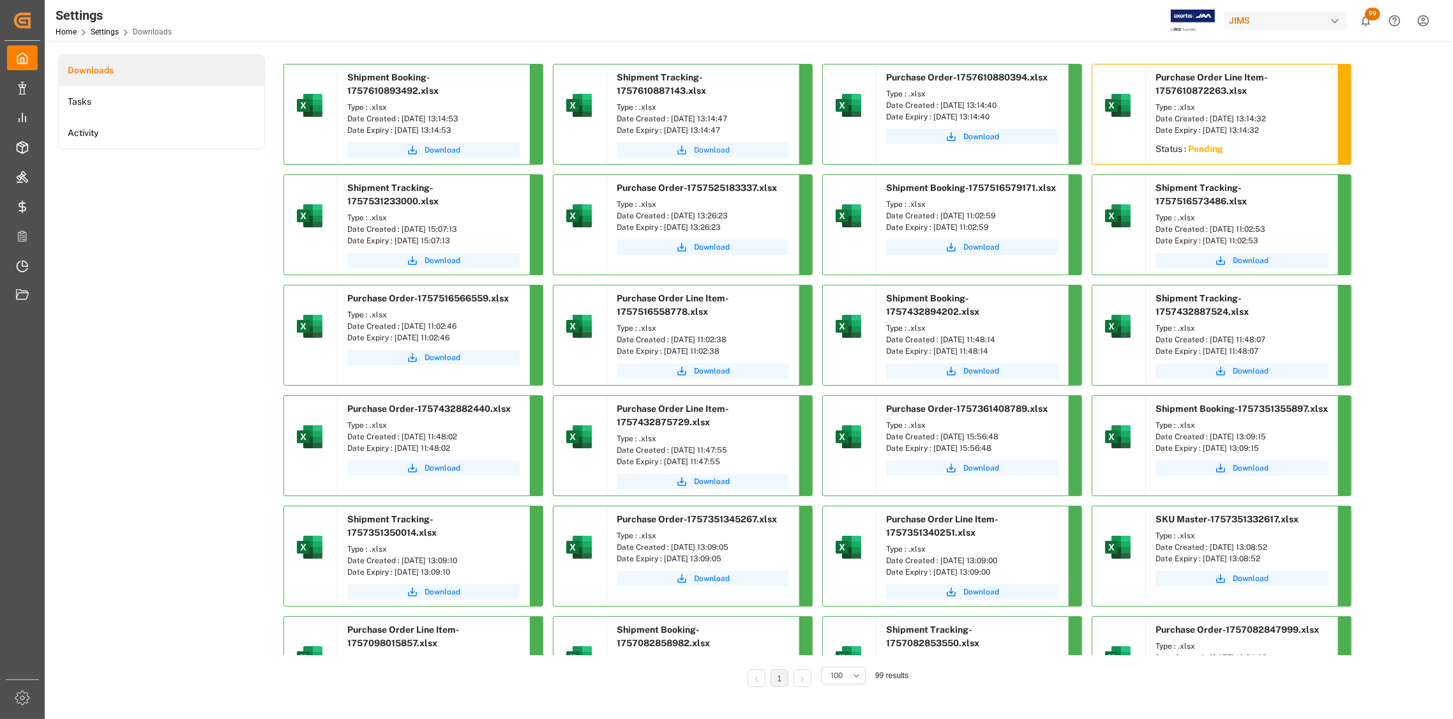
click at [707, 149] on span "Download" at bounding box center [712, 149] width 36 height 11
click at [982, 137] on span "Download" at bounding box center [981, 136] width 36 height 11
click at [102, 98] on li "Tasks" at bounding box center [161, 101] width 205 height 31
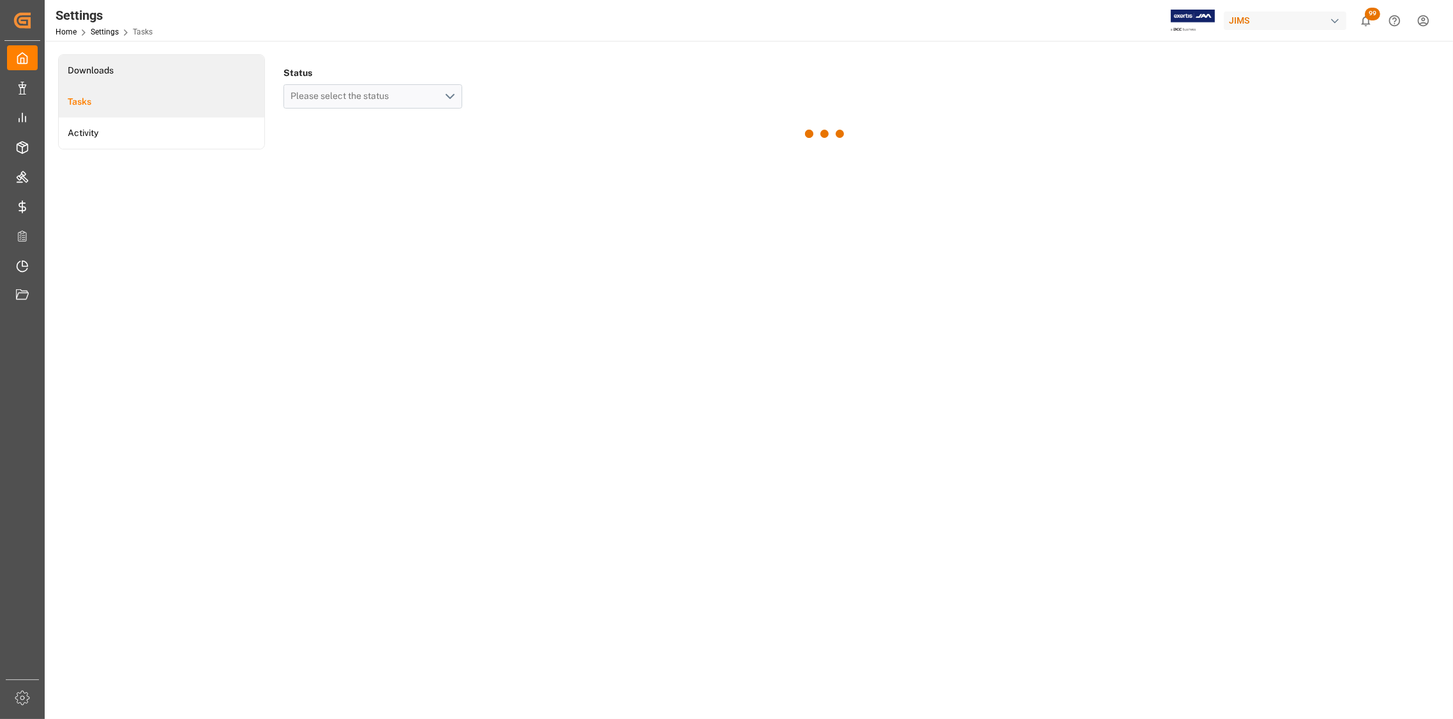
click at [110, 69] on li "Downloads" at bounding box center [161, 70] width 205 height 31
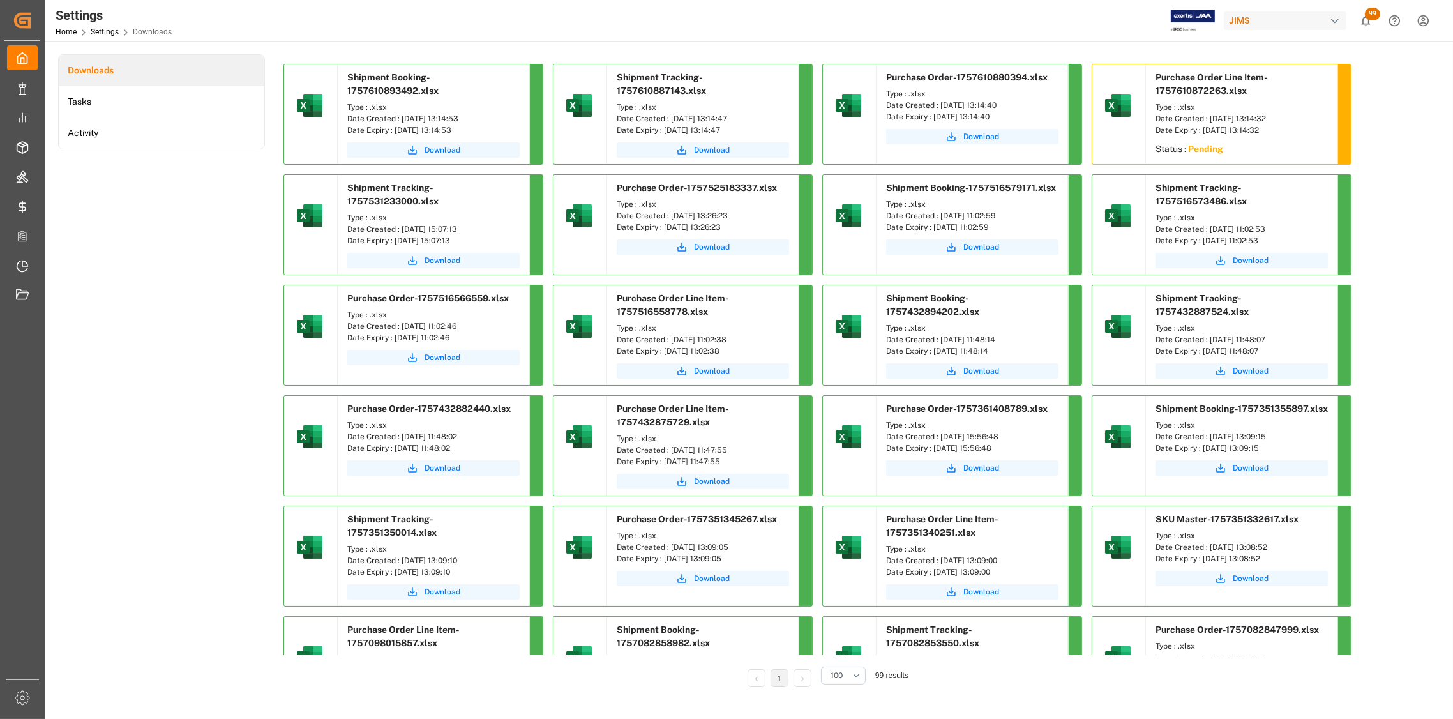
drag, startPoint x: 474, startPoint y: 118, endPoint x: 430, endPoint y: 126, distance: 45.4
click at [430, 126] on div "Type : .xlsx Date Created : [DATE] 13:14:53 Date Expiry : [DATE] 13:14:53" at bounding box center [433, 118] width 191 height 41
drag, startPoint x: 474, startPoint y: 117, endPoint x: 483, endPoint y: 116, distance: 9.6
click at [474, 116] on div "Date Created : [DATE] 13:14:53" at bounding box center [433, 118] width 172 height 11
click at [489, 119] on div "Date Created : [DATE] 13:14:53" at bounding box center [433, 118] width 172 height 11
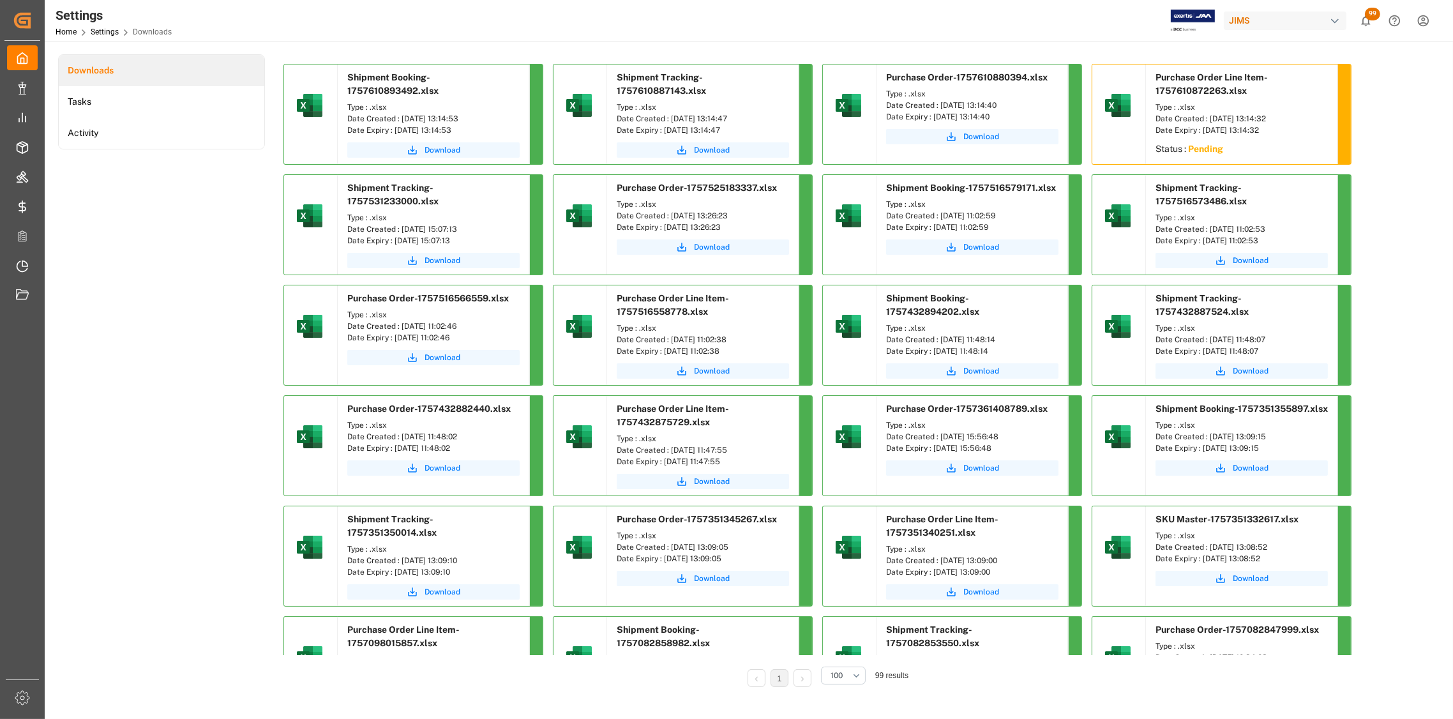
drag, startPoint x: 484, startPoint y: 117, endPoint x: 400, endPoint y: 121, distance: 84.3
click at [400, 121] on div "Date Created : [DATE] 13:14:53" at bounding box center [433, 118] width 172 height 11
copy div "[DATE] 13:14:53"
drag, startPoint x: 743, startPoint y: 114, endPoint x: 669, endPoint y: 121, distance: 73.7
click at [669, 121] on div "Date Created : [DATE] 13:14:47" at bounding box center [702, 118] width 172 height 11
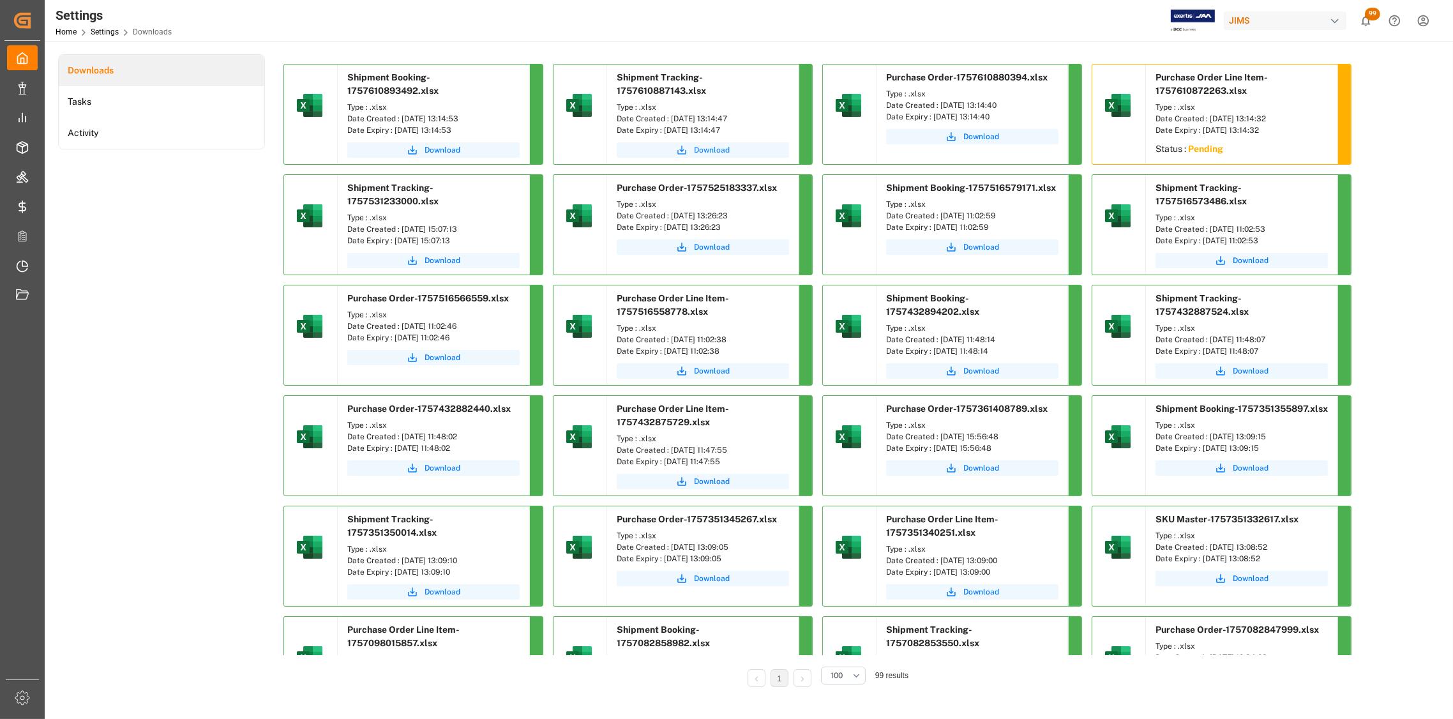
copy div "[DATE] 13:14:47"
click at [1014, 105] on div "Date Created : [DATE] 13:14:40" at bounding box center [972, 105] width 172 height 11
drag, startPoint x: 1018, startPoint y: 103, endPoint x: 938, endPoint y: 108, distance: 79.9
click at [938, 108] on div "Date Created : [DATE] 13:14:40" at bounding box center [972, 105] width 172 height 11
copy div "[DATE] 13:14:40"
